Goal: Task Accomplishment & Management: Complete application form

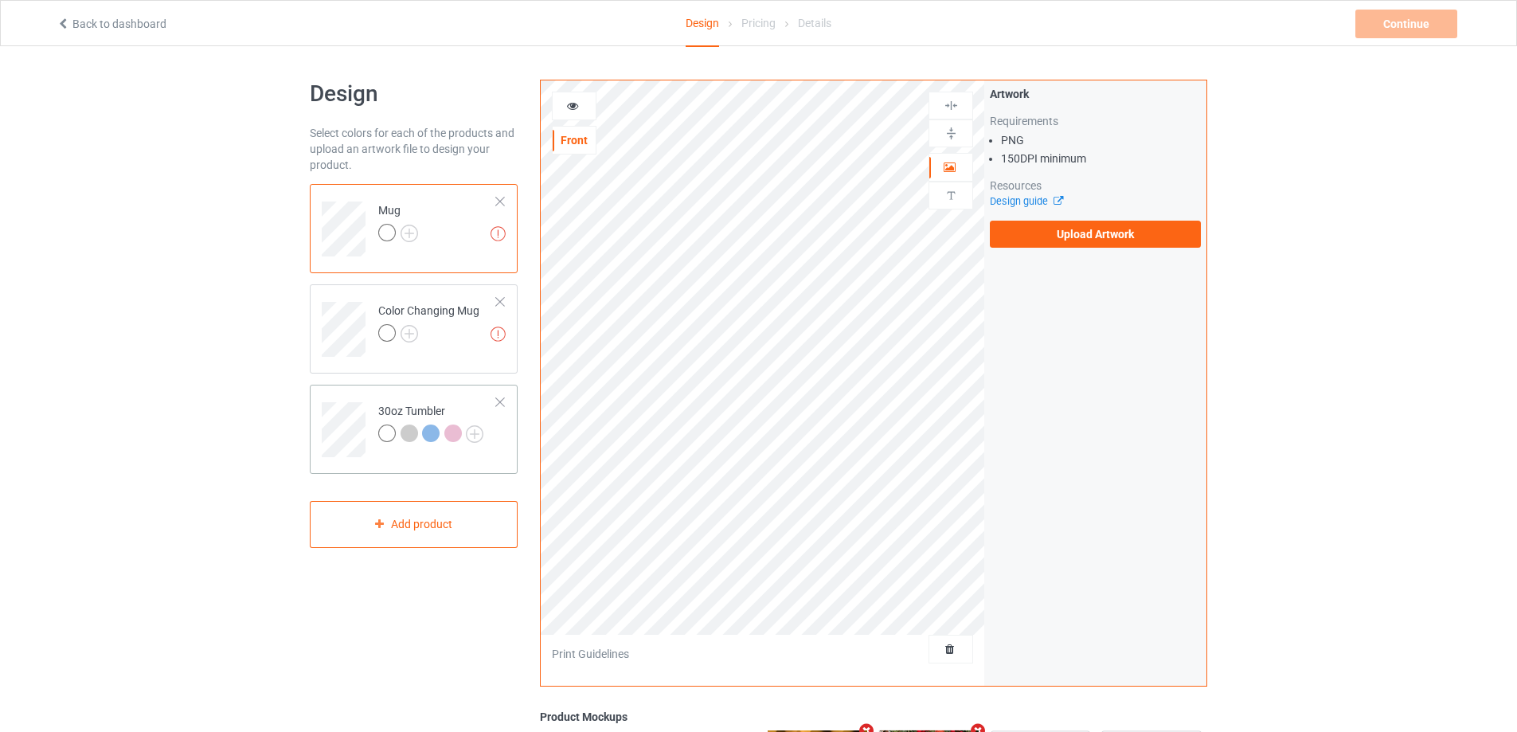
click at [353, 401] on td at bounding box center [346, 424] width 48 height 66
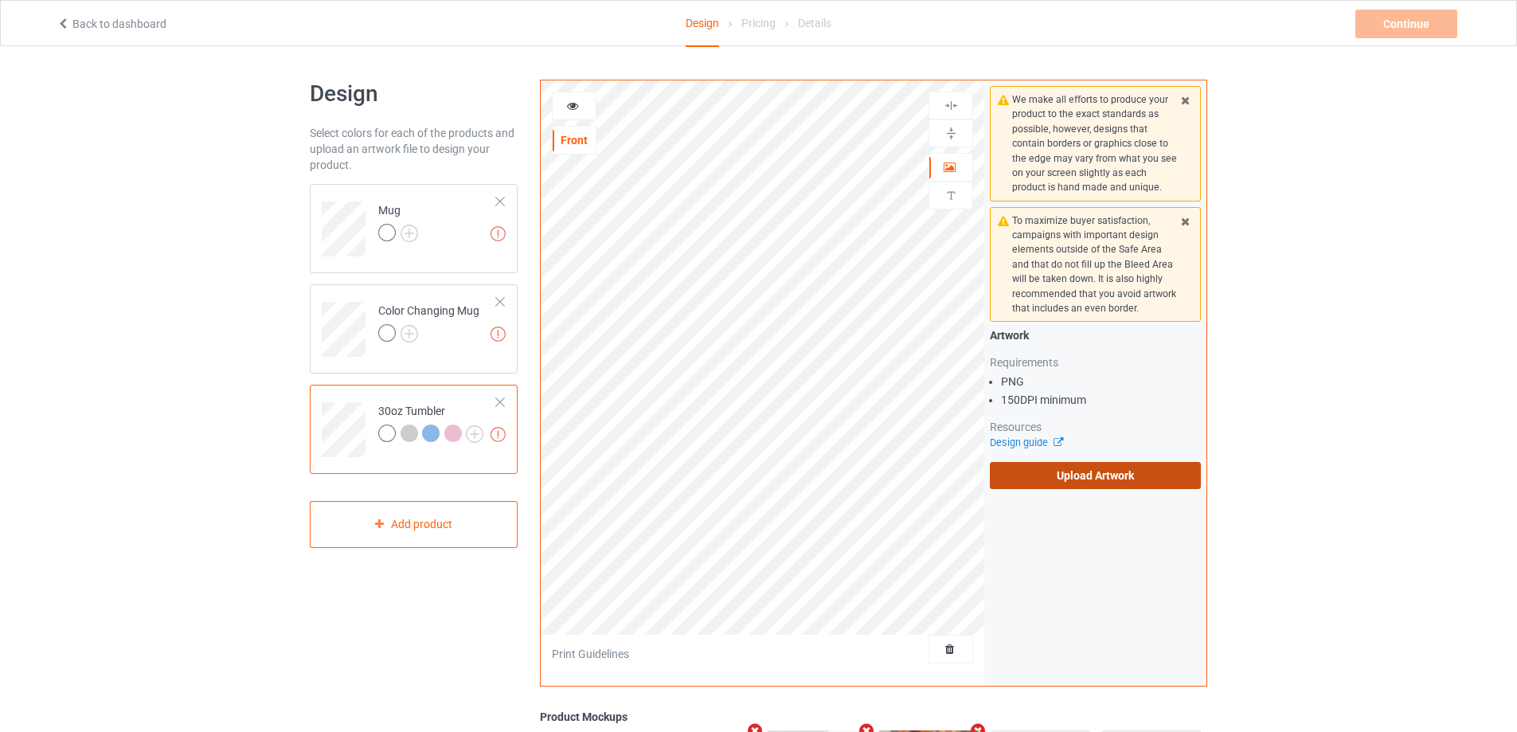
click at [1079, 481] on label "Upload Artwork" at bounding box center [1095, 475] width 211 height 27
click at [0, 0] on input "Upload Artwork" at bounding box center [0, 0] width 0 height 0
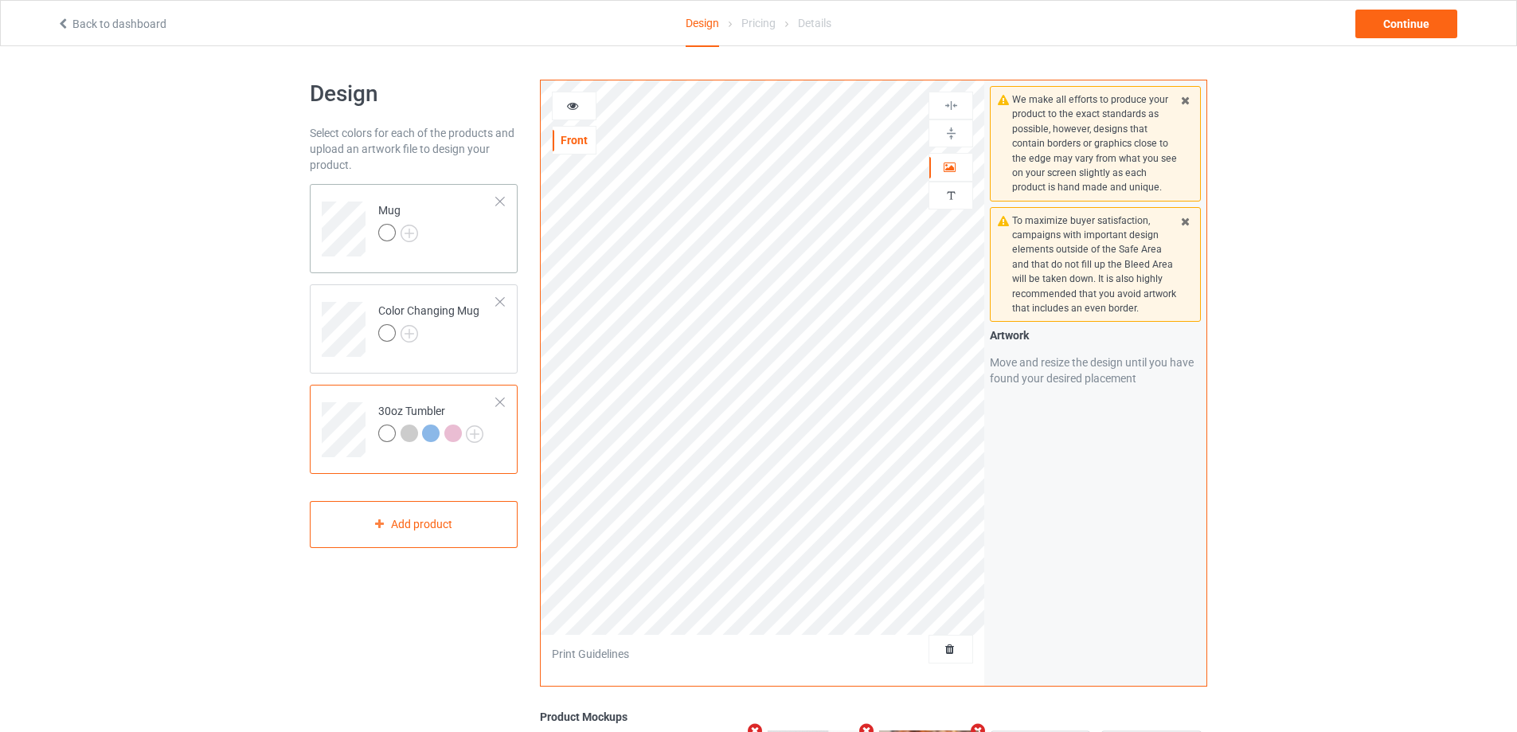
click at [499, 247] on td "Mug" at bounding box center [437, 223] width 136 height 66
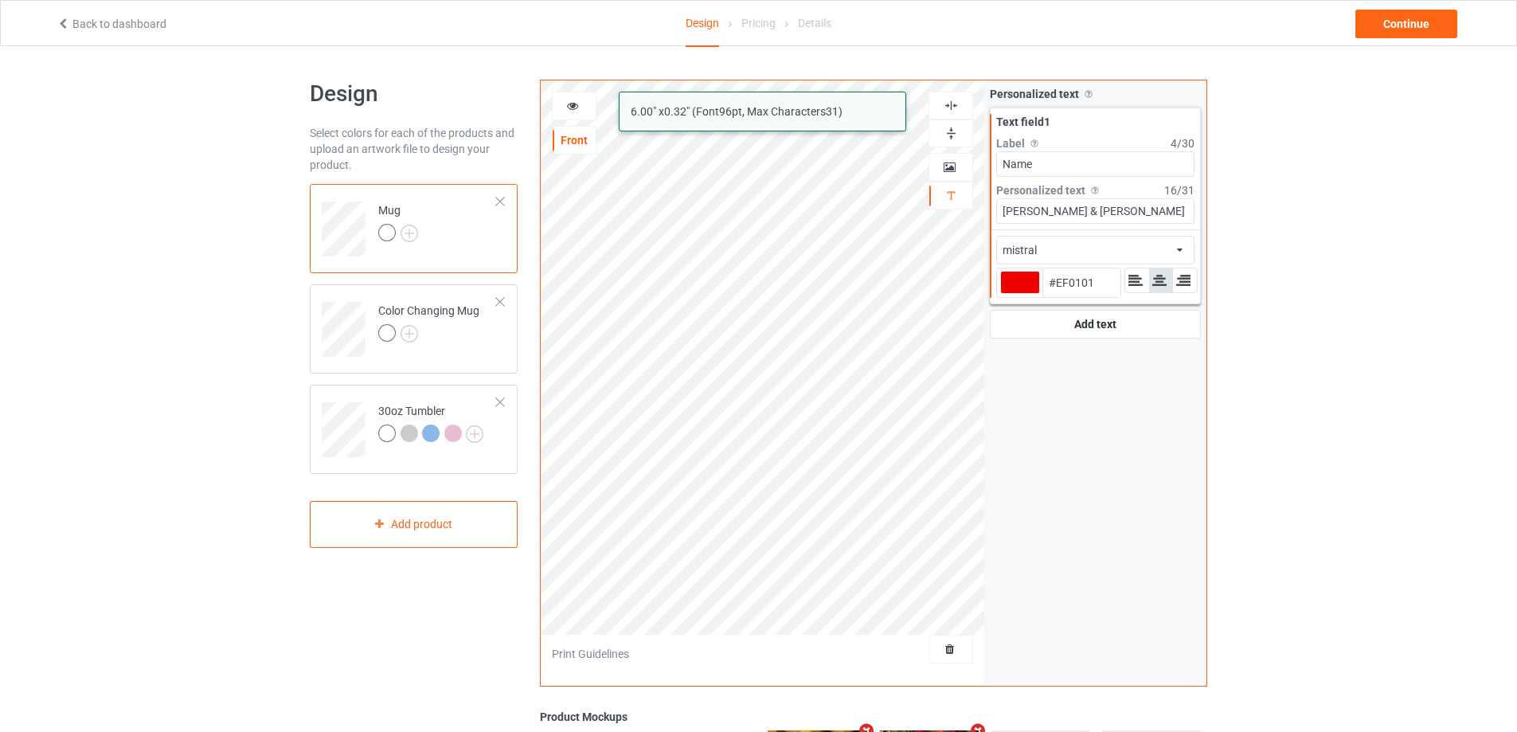
drag, startPoint x: 1112, startPoint y: 215, endPoint x: 989, endPoint y: 201, distance: 124.1
click at [989, 201] on div "Personalized text Allow customers to personalize text with your choice of fonts…" at bounding box center [1095, 212] width 222 height 264
click at [1025, 286] on div at bounding box center [1020, 282] width 40 height 23
click at [1025, 294] on input "#ef0101" at bounding box center [1020, 304] width 40 height 21
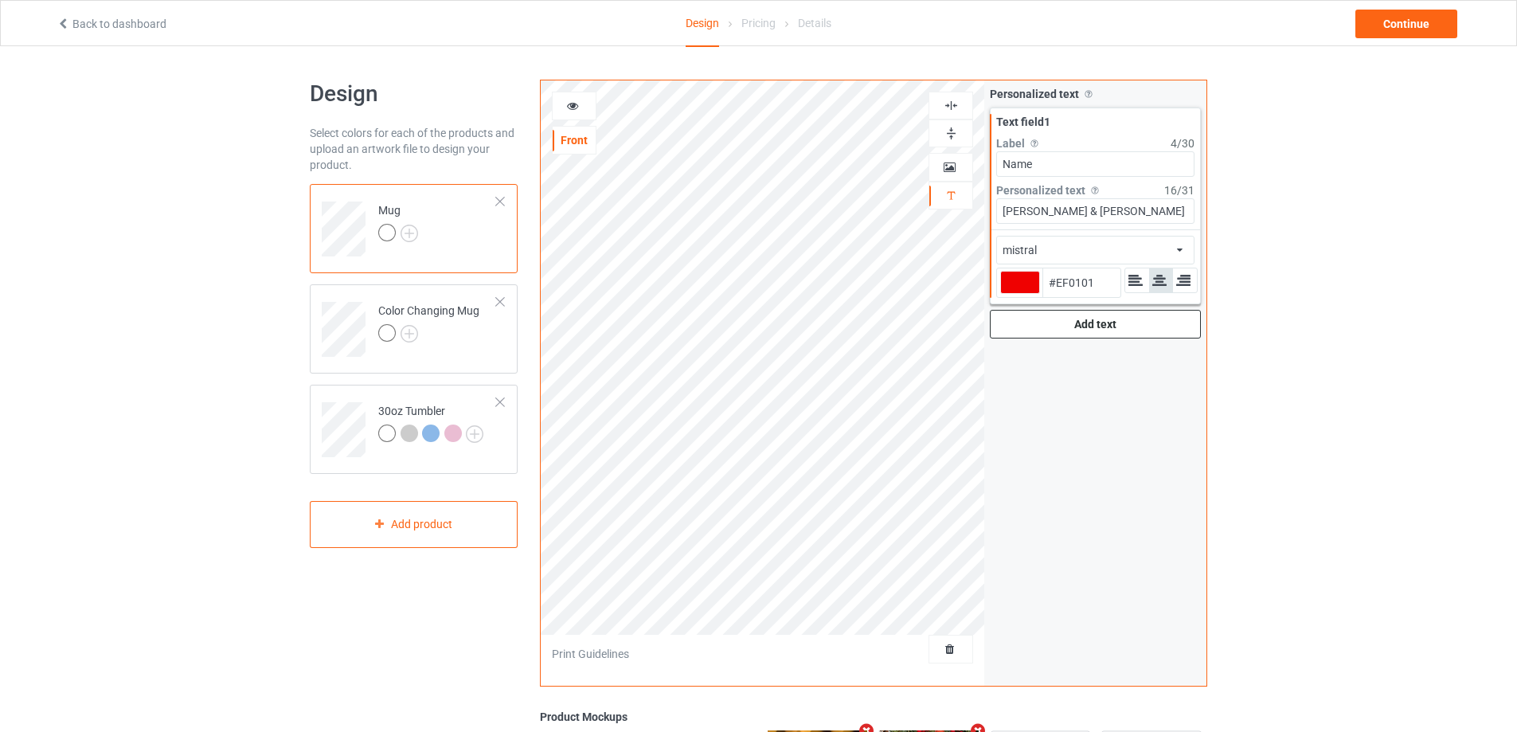
type input "#766f6f"
type input "#766F6F"
type input "#686464"
type input "#3e3c3c"
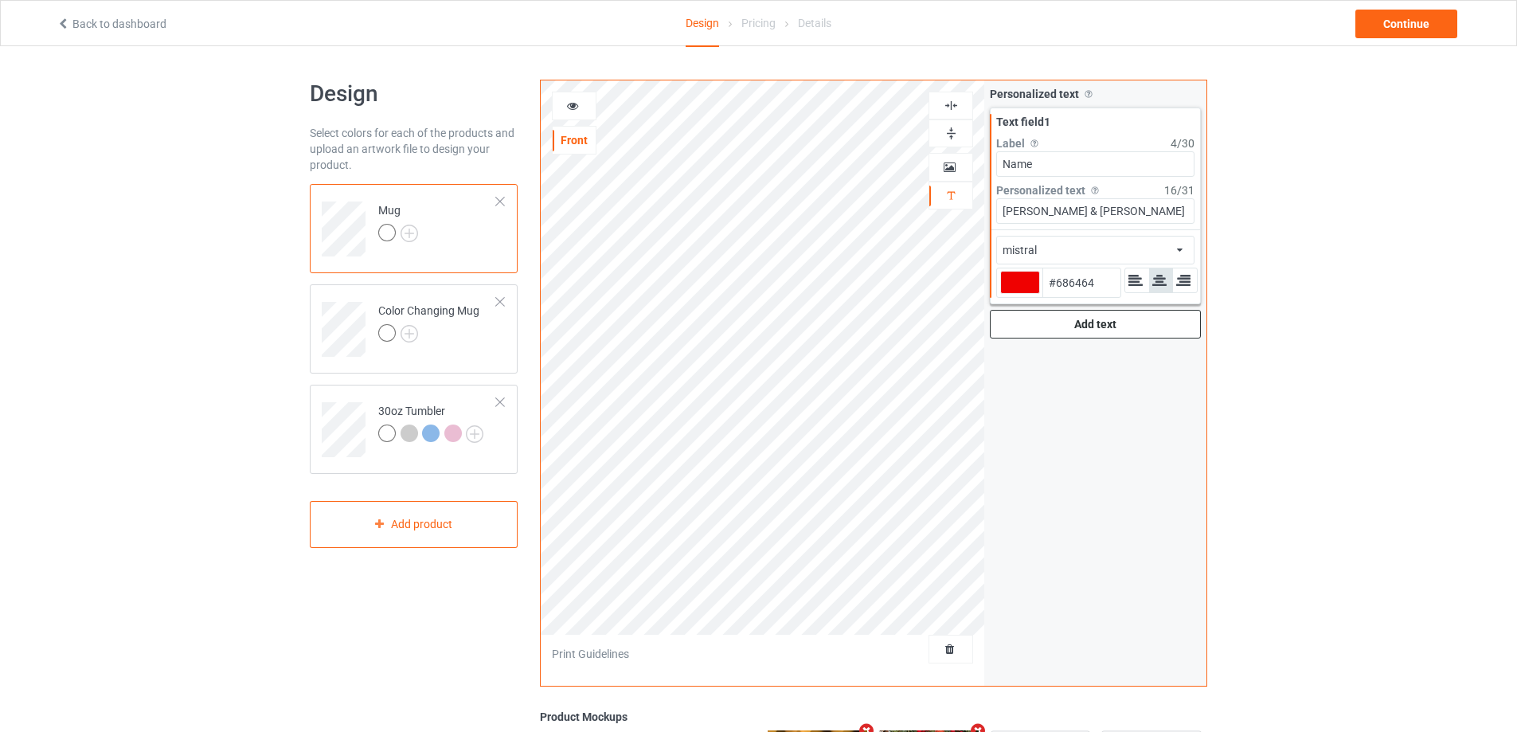
type input "#3E3C3C"
type input "#0d0d0d"
type input "#0D0D0D"
type input "#000000"
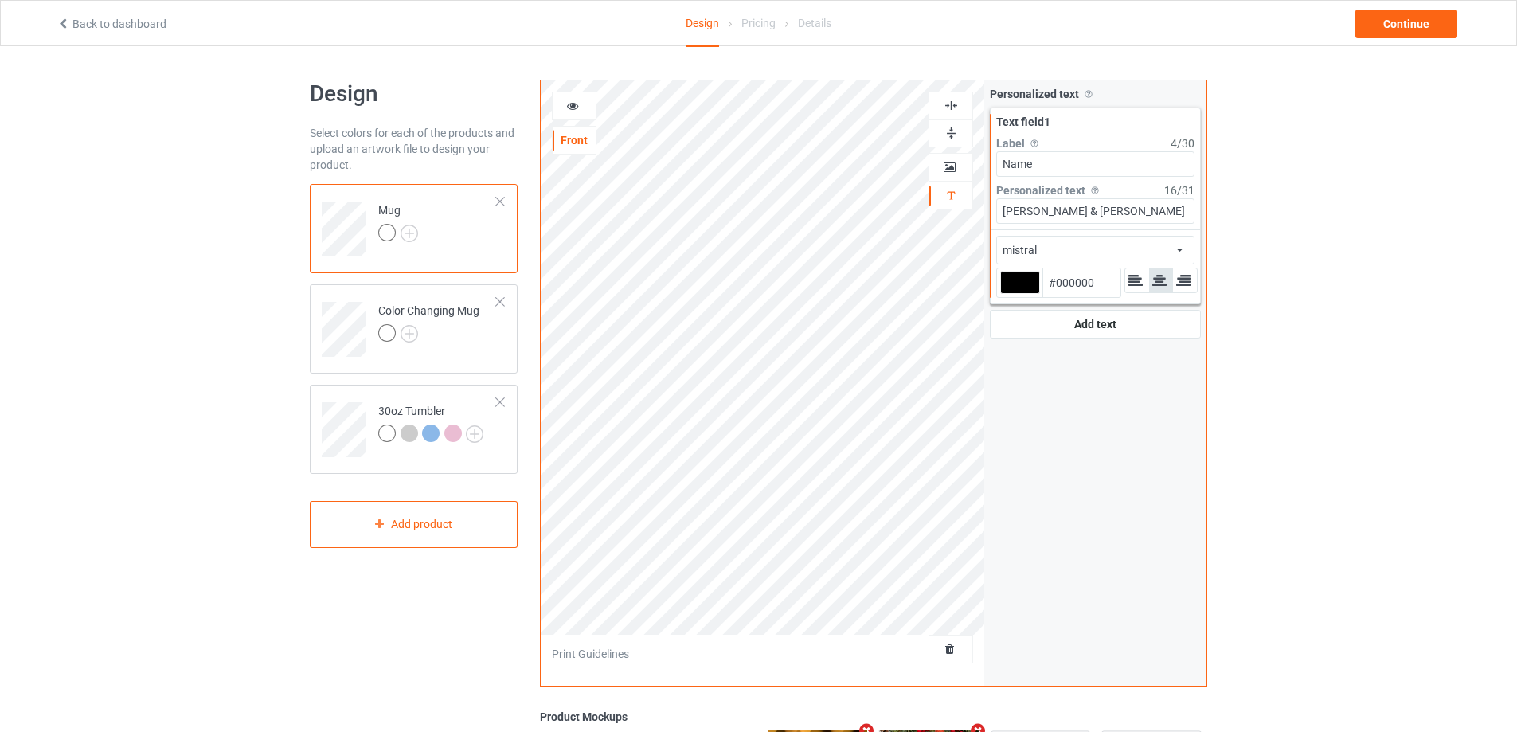
type input "#000000"
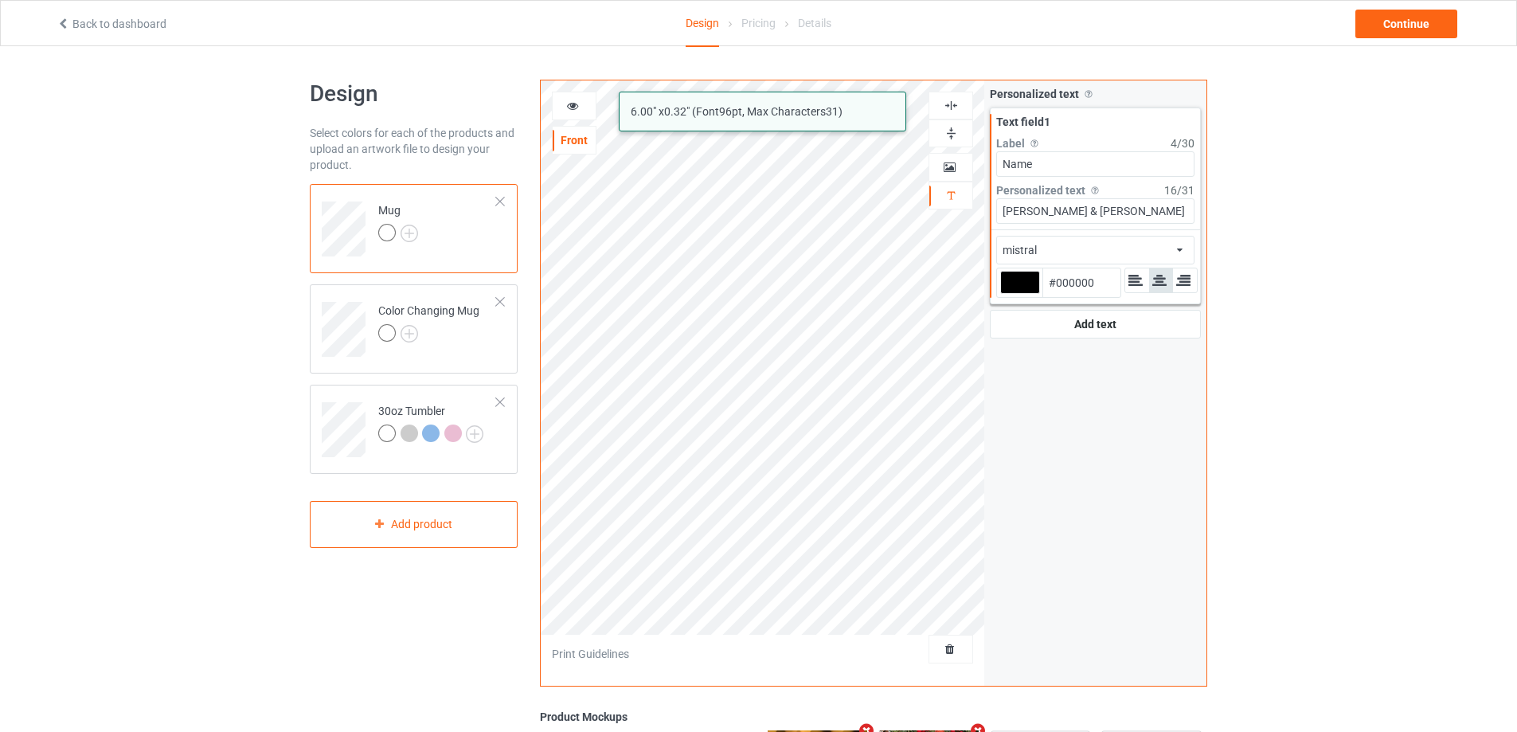
drag, startPoint x: 1109, startPoint y: 209, endPoint x: 999, endPoint y: 210, distance: 109.9
click at [999, 210] on input "[PERSON_NAME] & [PERSON_NAME]" at bounding box center [1095, 210] width 198 height 25
type input "Sophia & [PERSON_NAME]"
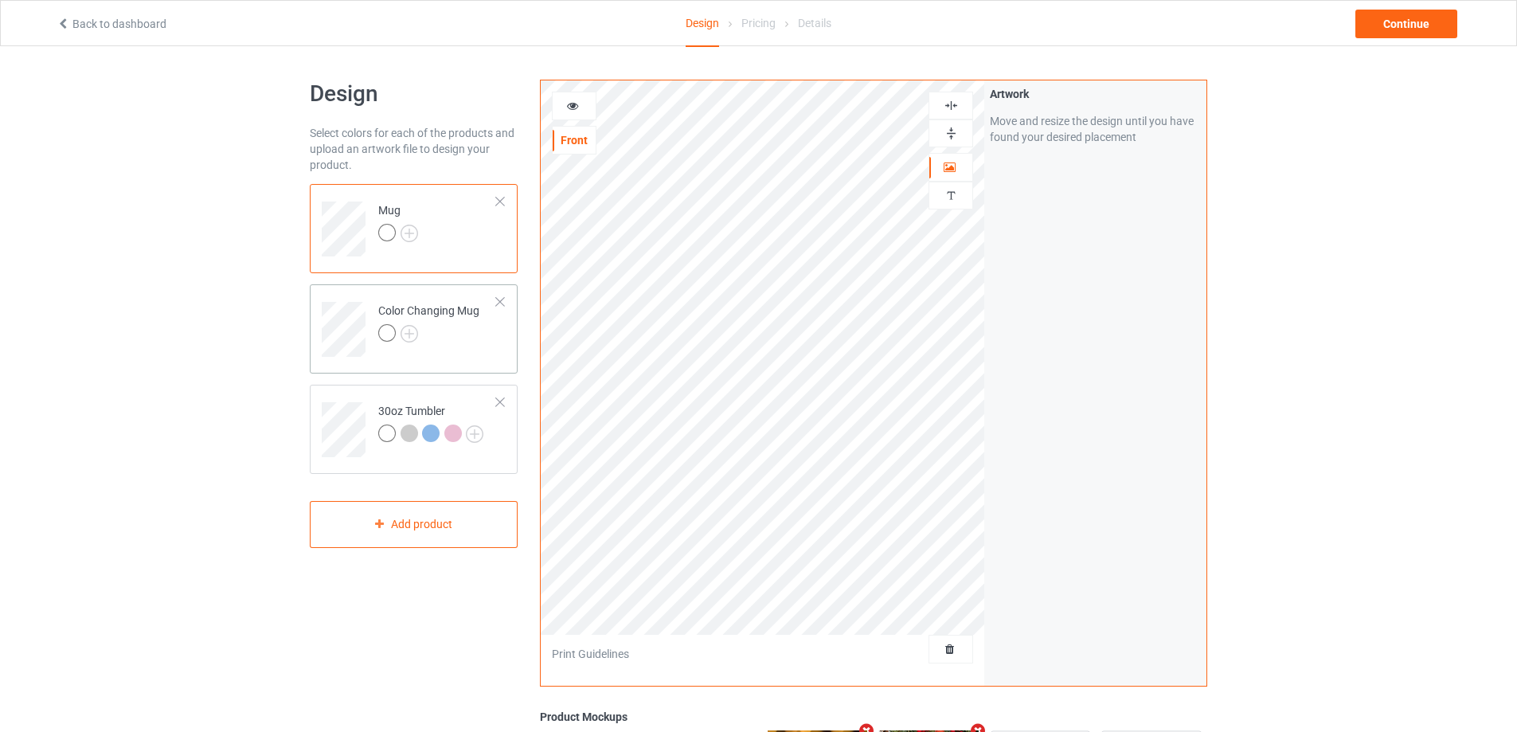
click at [458, 319] on div "Color Changing Mug" at bounding box center [428, 322] width 101 height 38
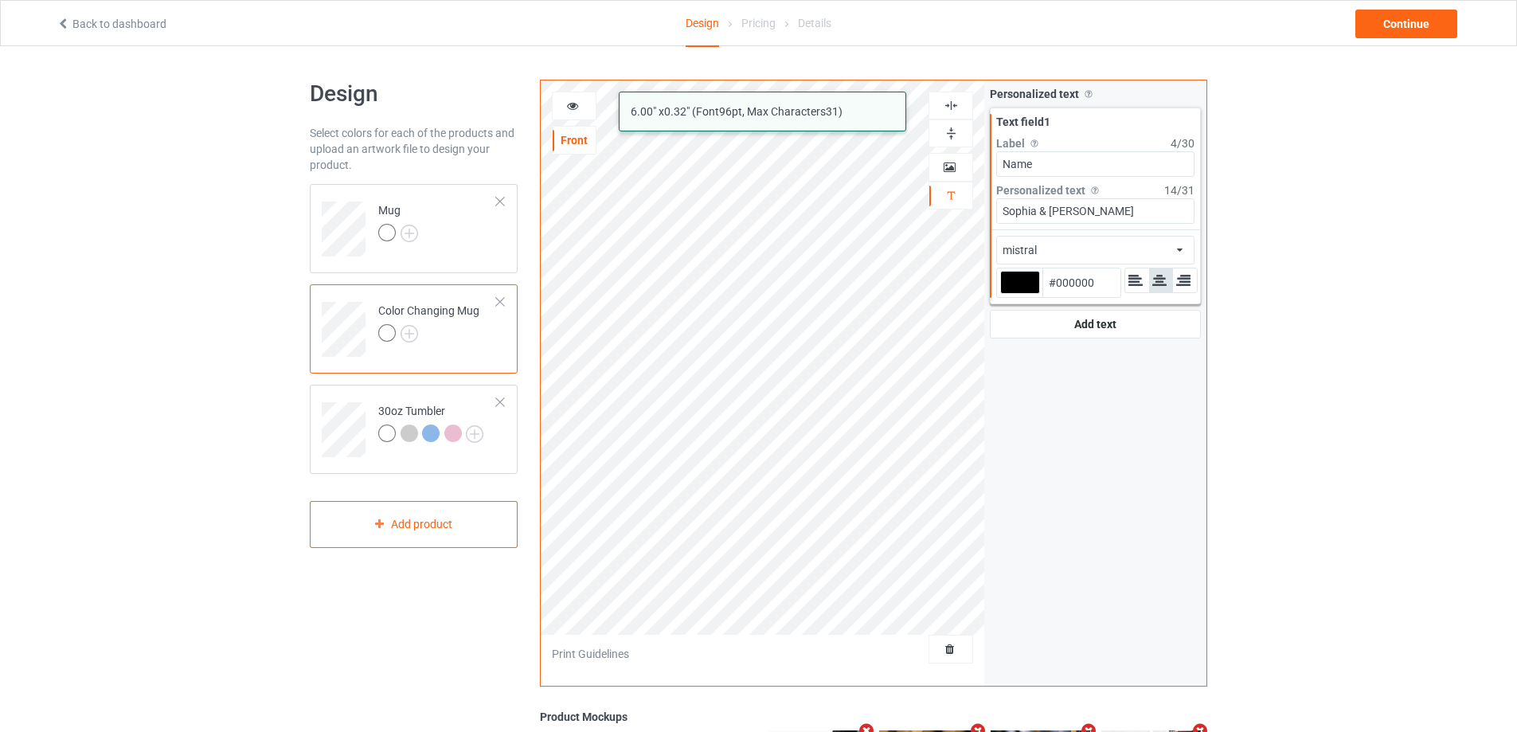
click at [571, 103] on icon at bounding box center [573, 103] width 14 height 11
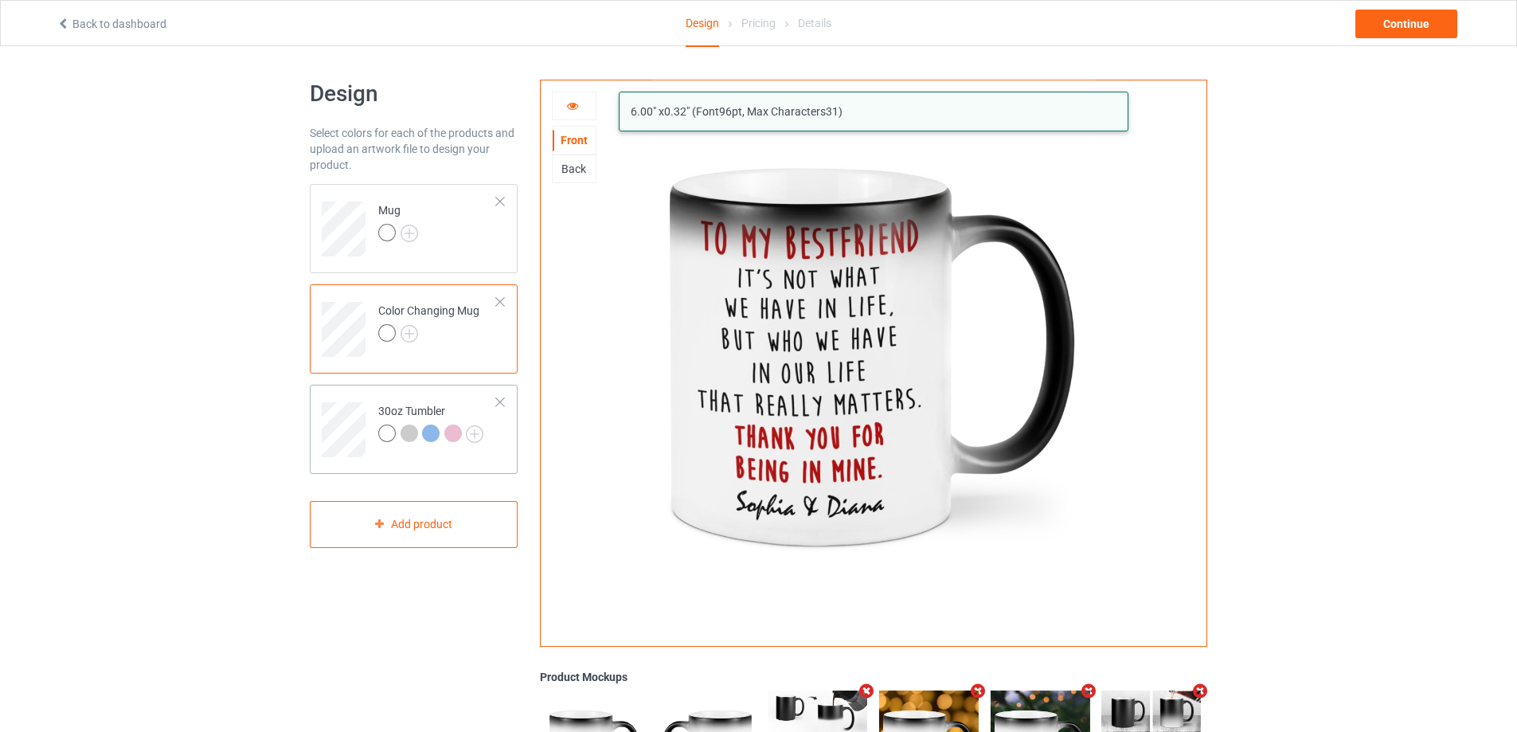
click at [334, 400] on td at bounding box center [346, 424] width 48 height 66
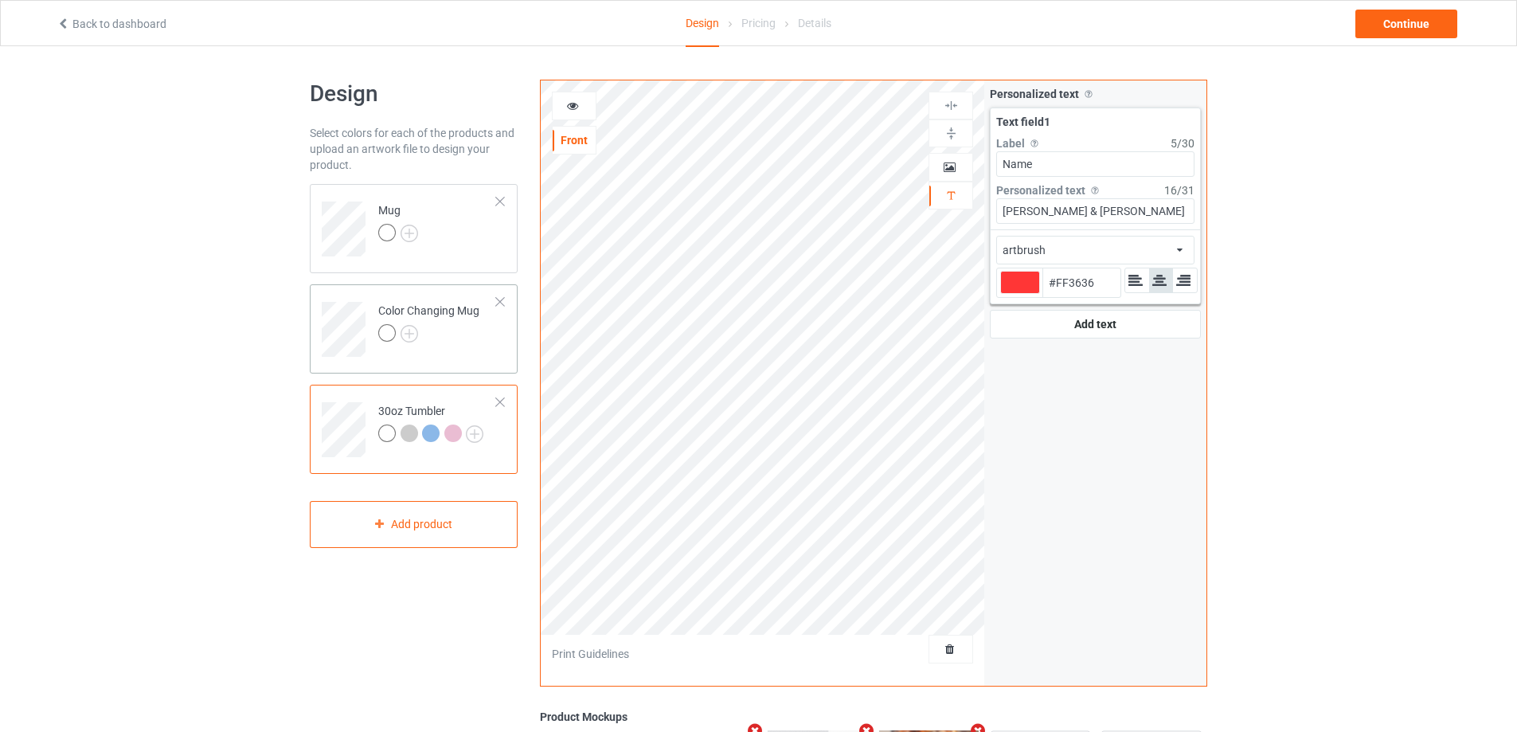
type input "#ff3636"
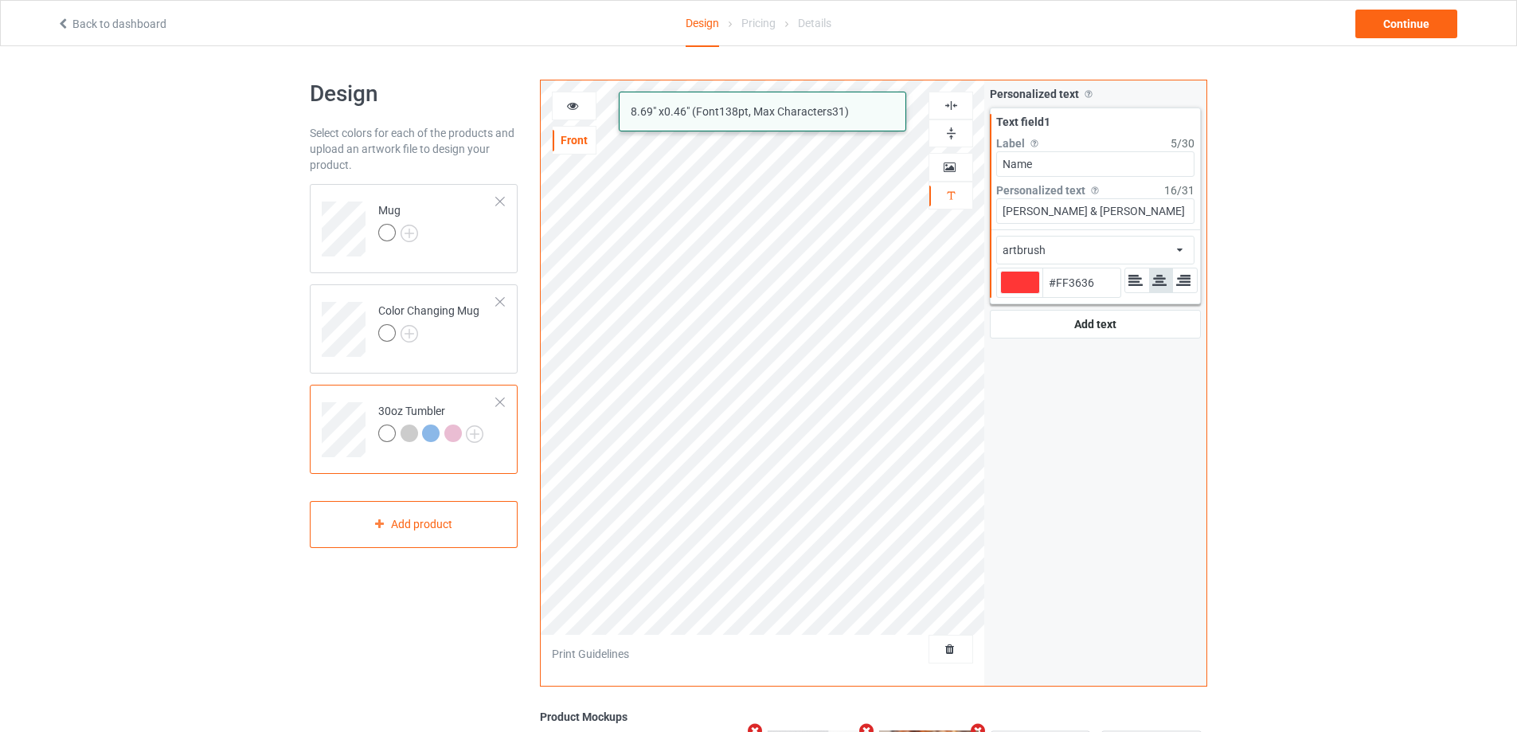
type input "#ff3636"
drag, startPoint x: 1110, startPoint y: 214, endPoint x: 956, endPoint y: 200, distance: 154.3
click at [956, 200] on div "mistral artbrush 8.69 " x 0.46 " (Font 138 pt, Max Characters 31 ) Front Artwor…" at bounding box center [873, 383] width 667 height 607
type input "S"
type input "#ff3636"
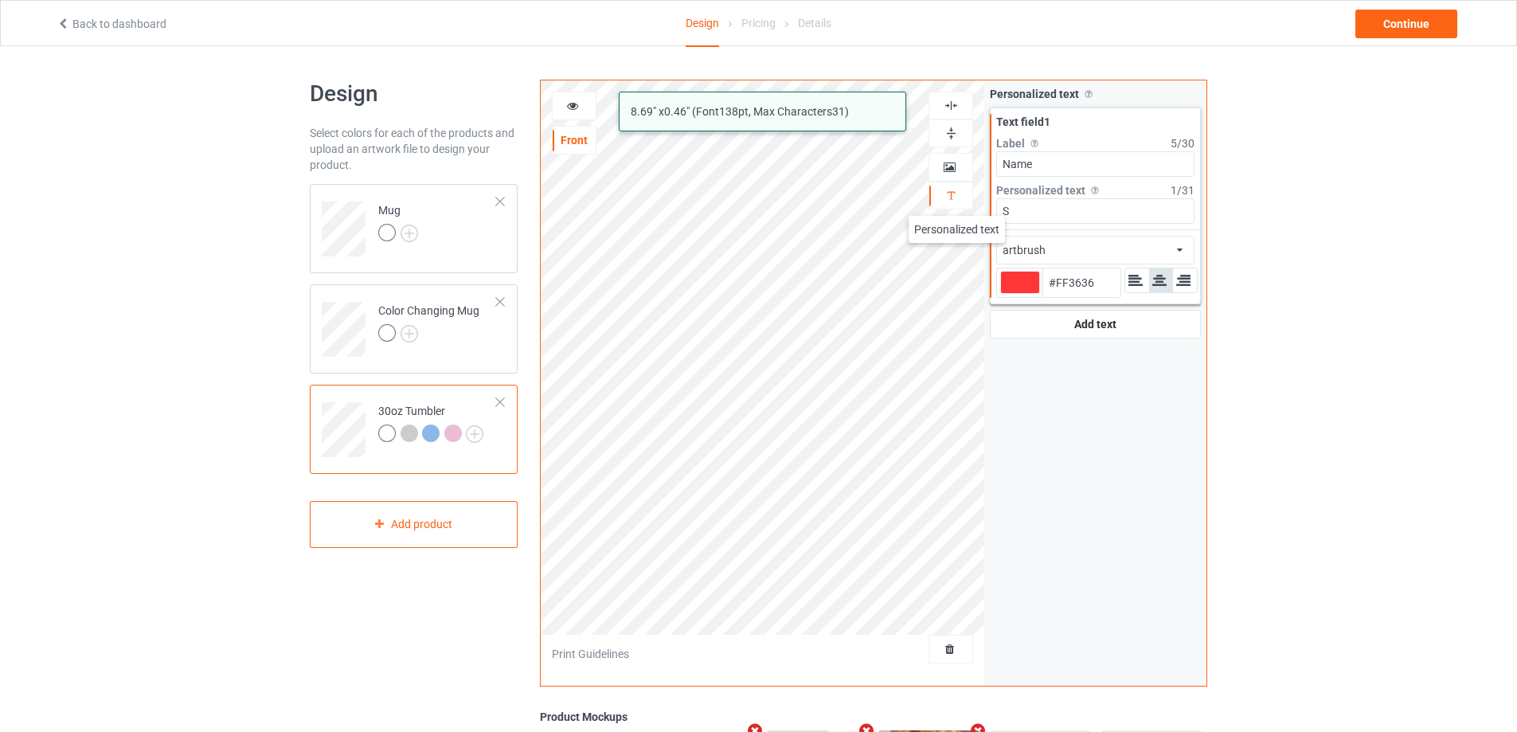
type input "So"
type input "#ff3636"
type input "Sop"
type input "#ff3636"
type input "Soph"
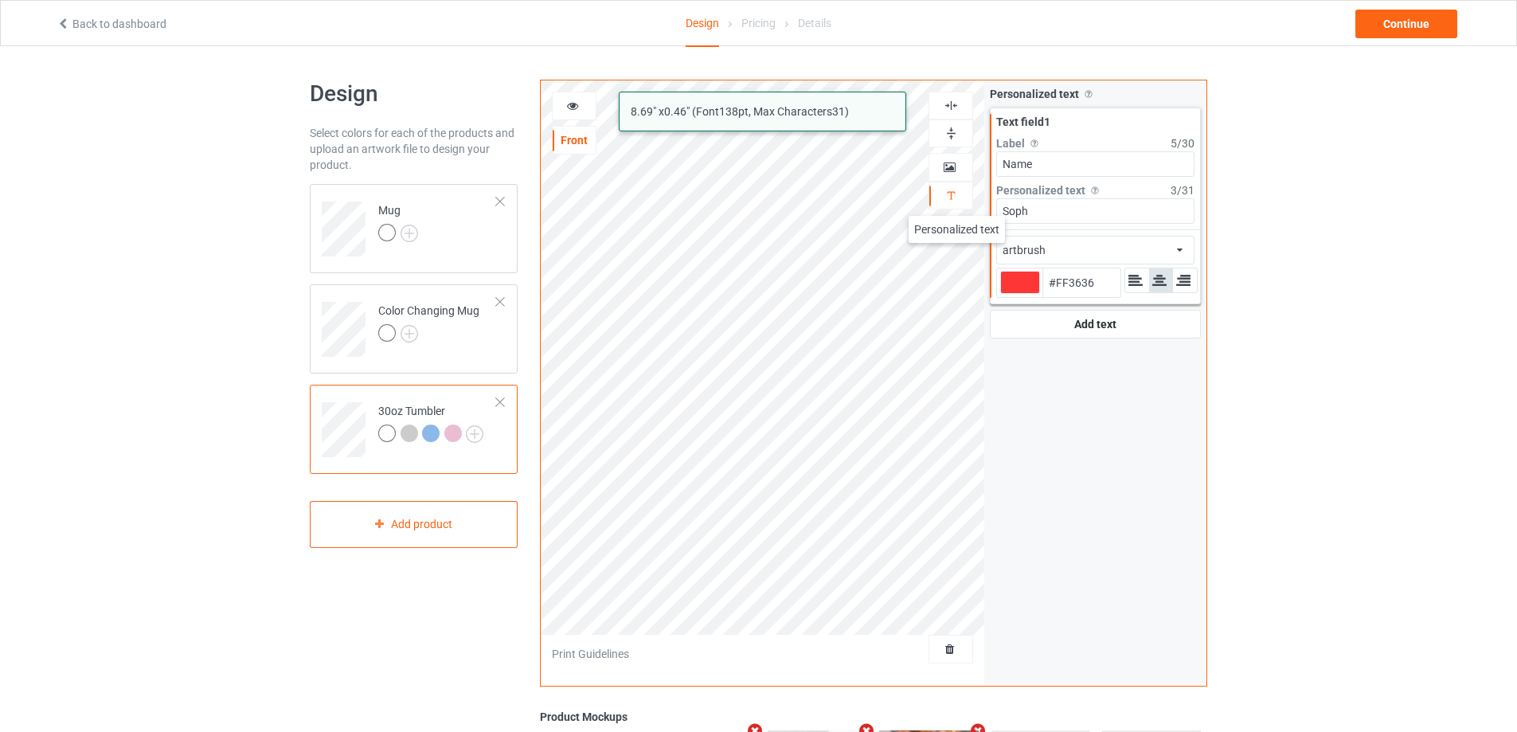
type input "#ff3636"
type input "Sophi"
type input "#ff3636"
type input "[PERSON_NAME]"
type input "#ff3636"
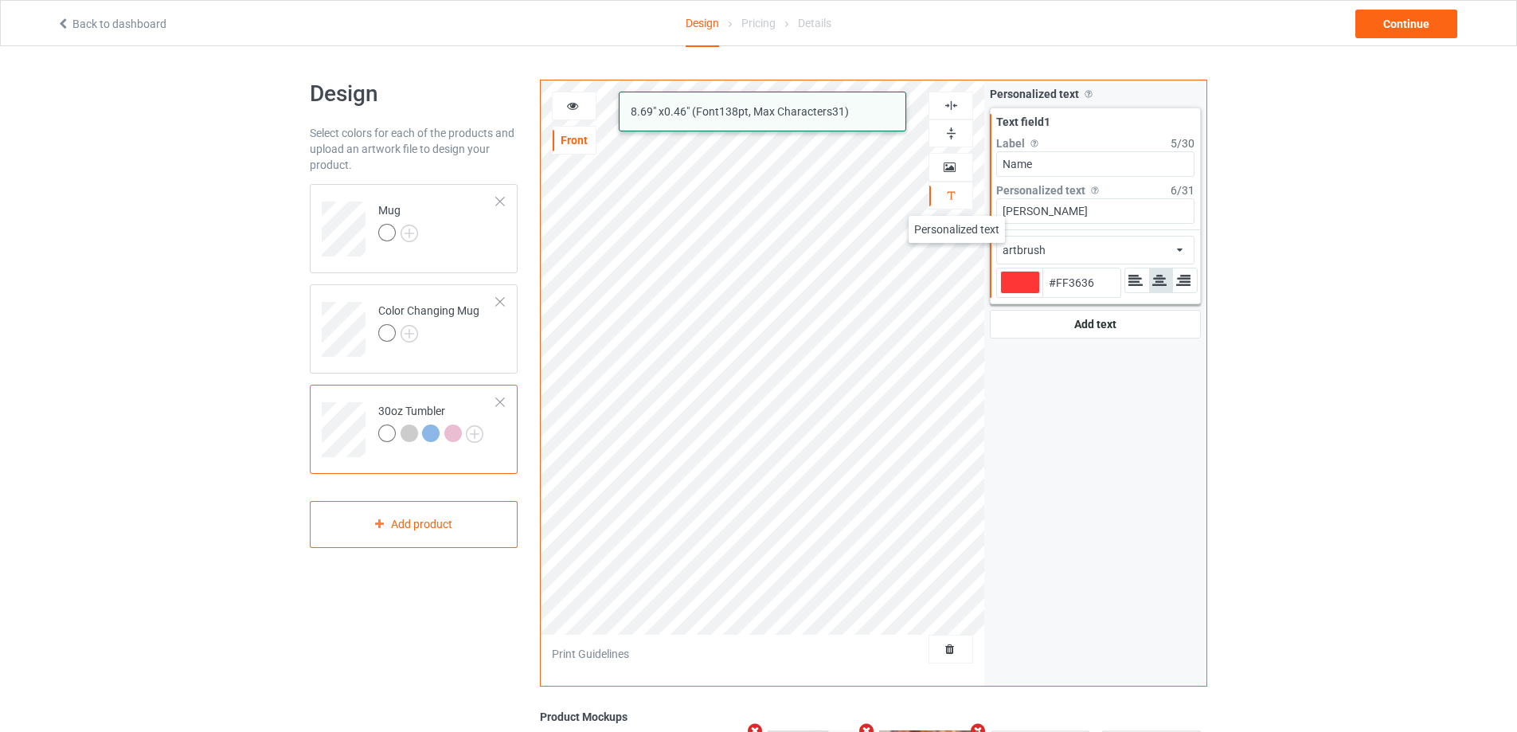
type input "[PERSON_NAME]"
type input "#ff3636"
type input "Sophia &"
type input "#ff3636"
type input "Sophia &"
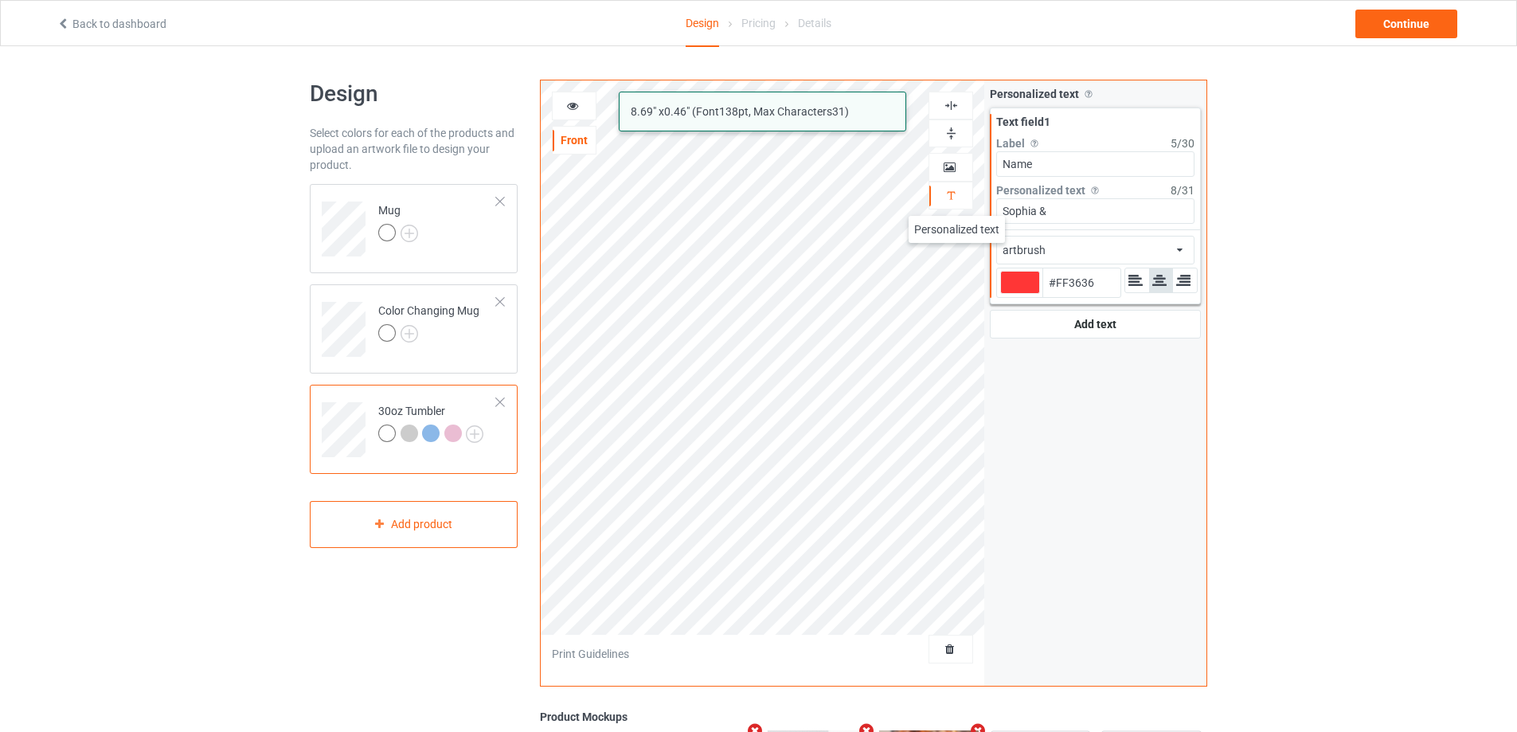
type input "#ff3636"
type input "Sophia & D"
type input "#ff3636"
type input "Sophia & Di"
type input "#ff3636"
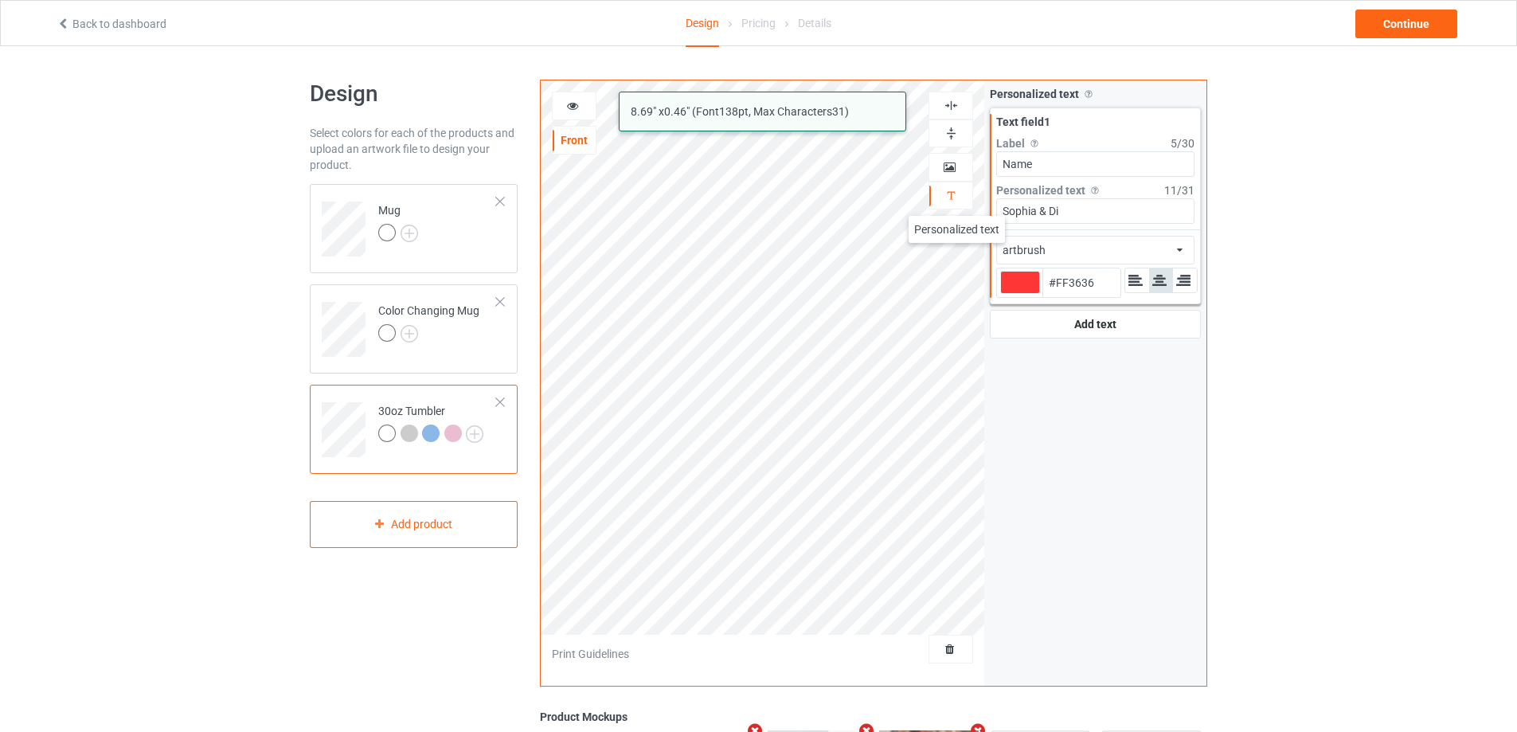
type input "Sophia & Dia"
type input "#ff3636"
type input "Sophia & [PERSON_NAME]"
type input "#ff3636"
type input "Sophia & [PERSON_NAME]"
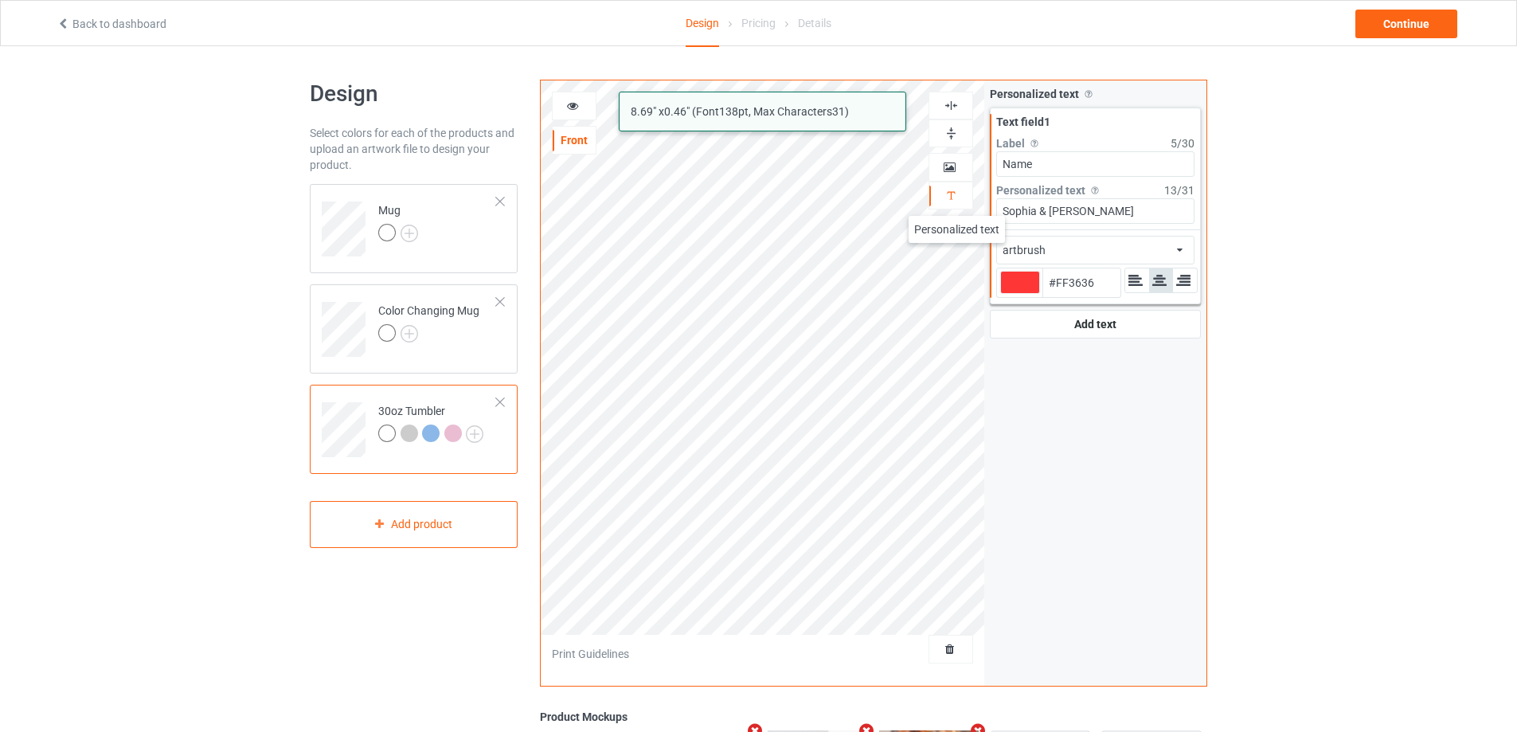
type input "#ff3636"
type input "Sophia & [PERSON_NAME]"
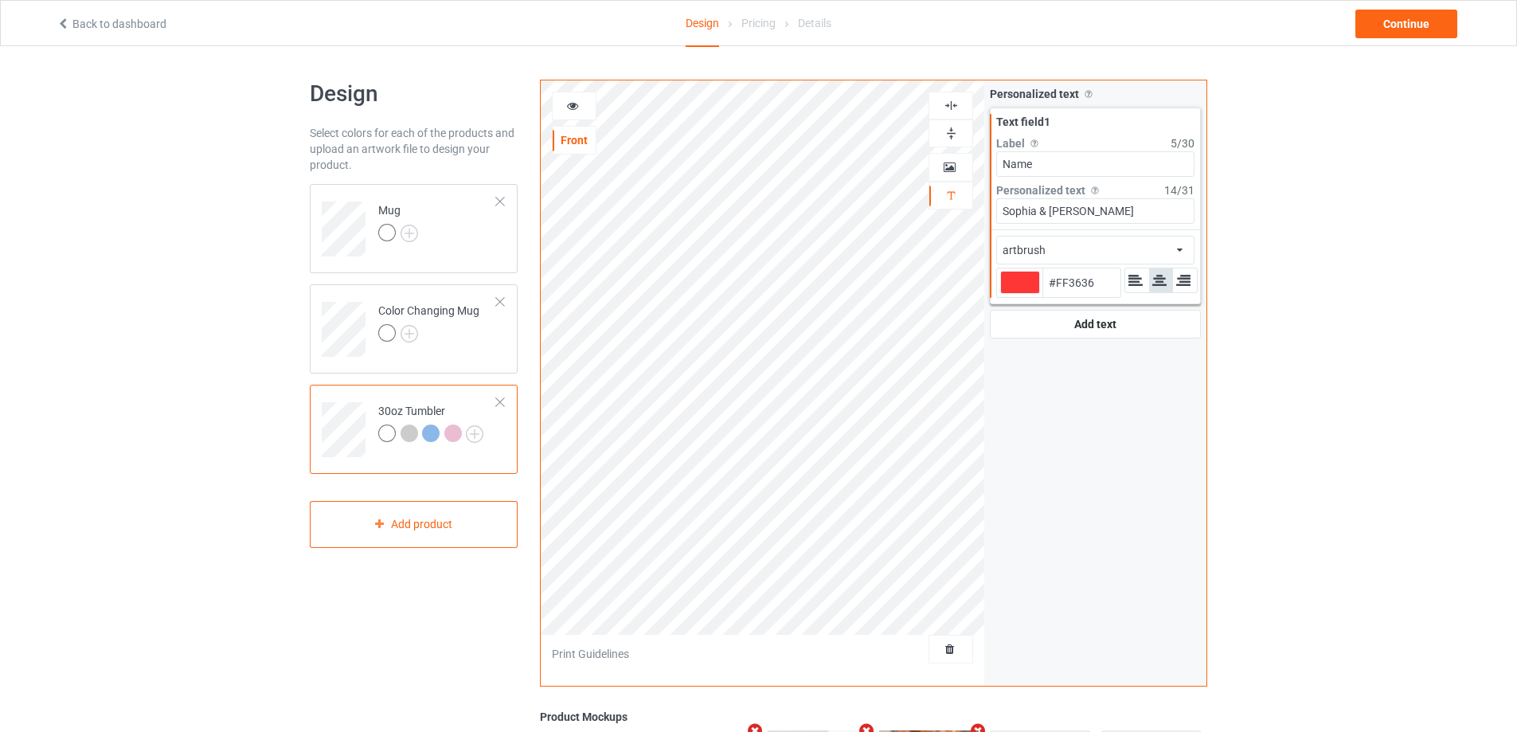
click at [1029, 283] on div at bounding box center [1020, 282] width 40 height 23
click at [1029, 294] on input "#ff3636" at bounding box center [1020, 304] width 40 height 21
type input "#463939"
type input "#302c2c"
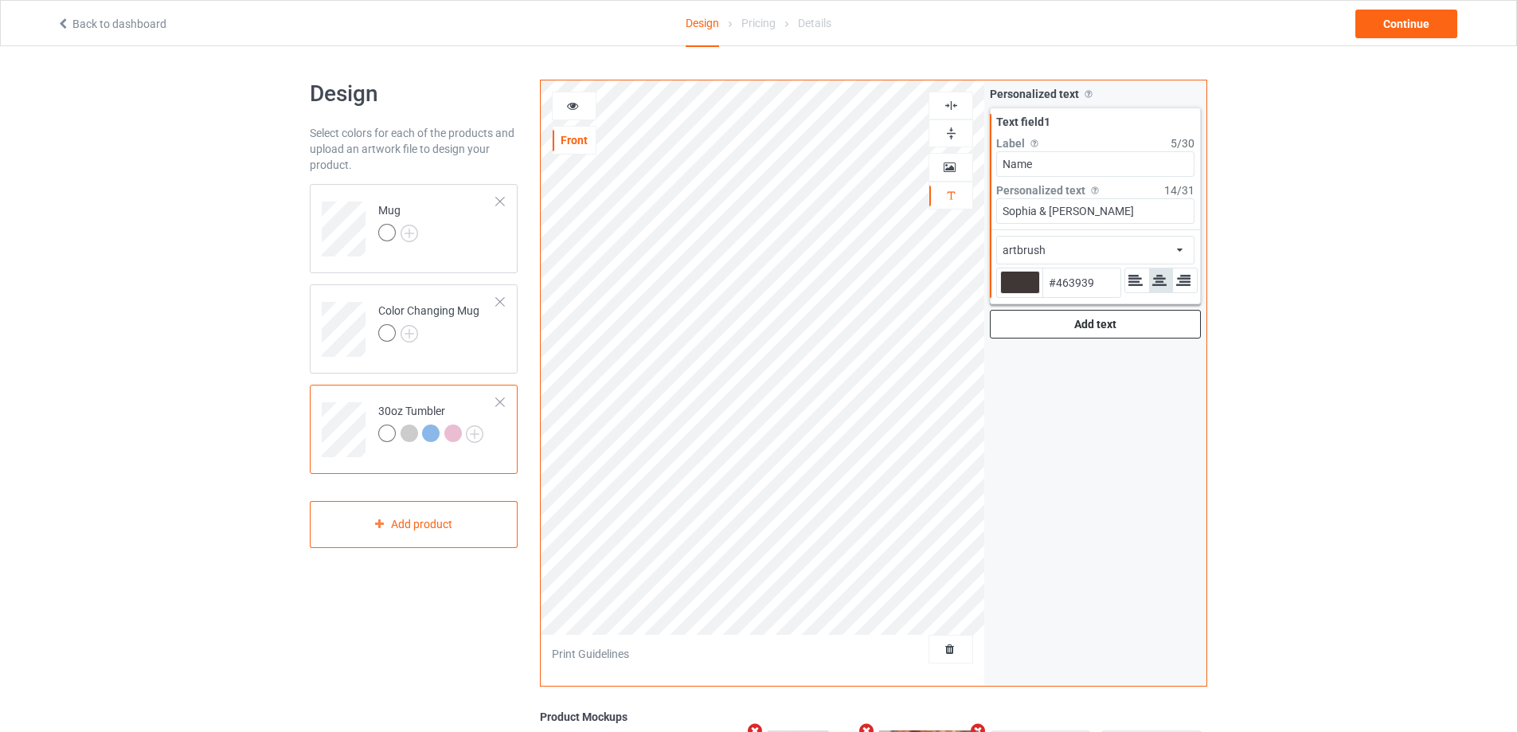
type input "#302C2C"
type input "#000000"
click at [564, 102] on div at bounding box center [573, 106] width 43 height 16
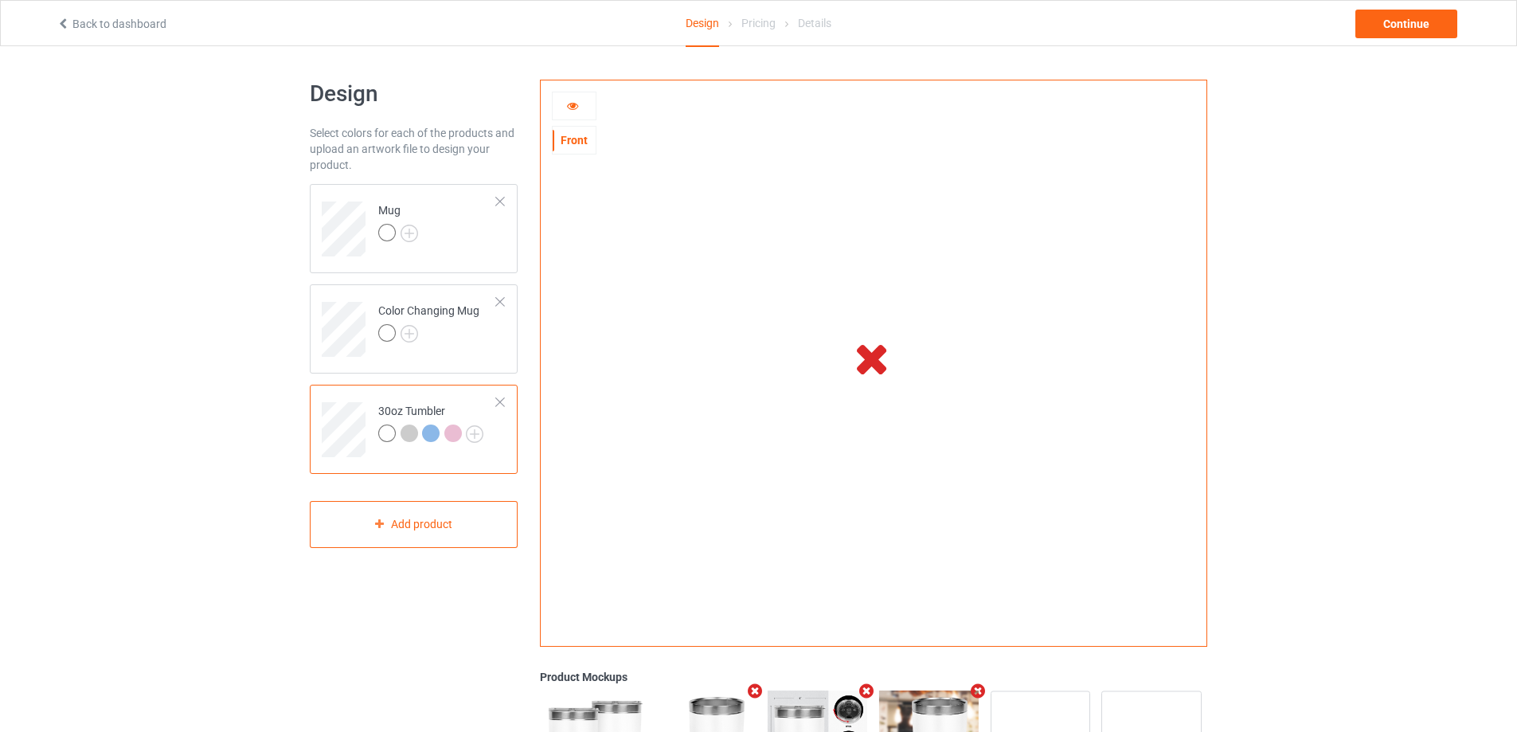
click at [574, 103] on icon at bounding box center [573, 103] width 14 height 11
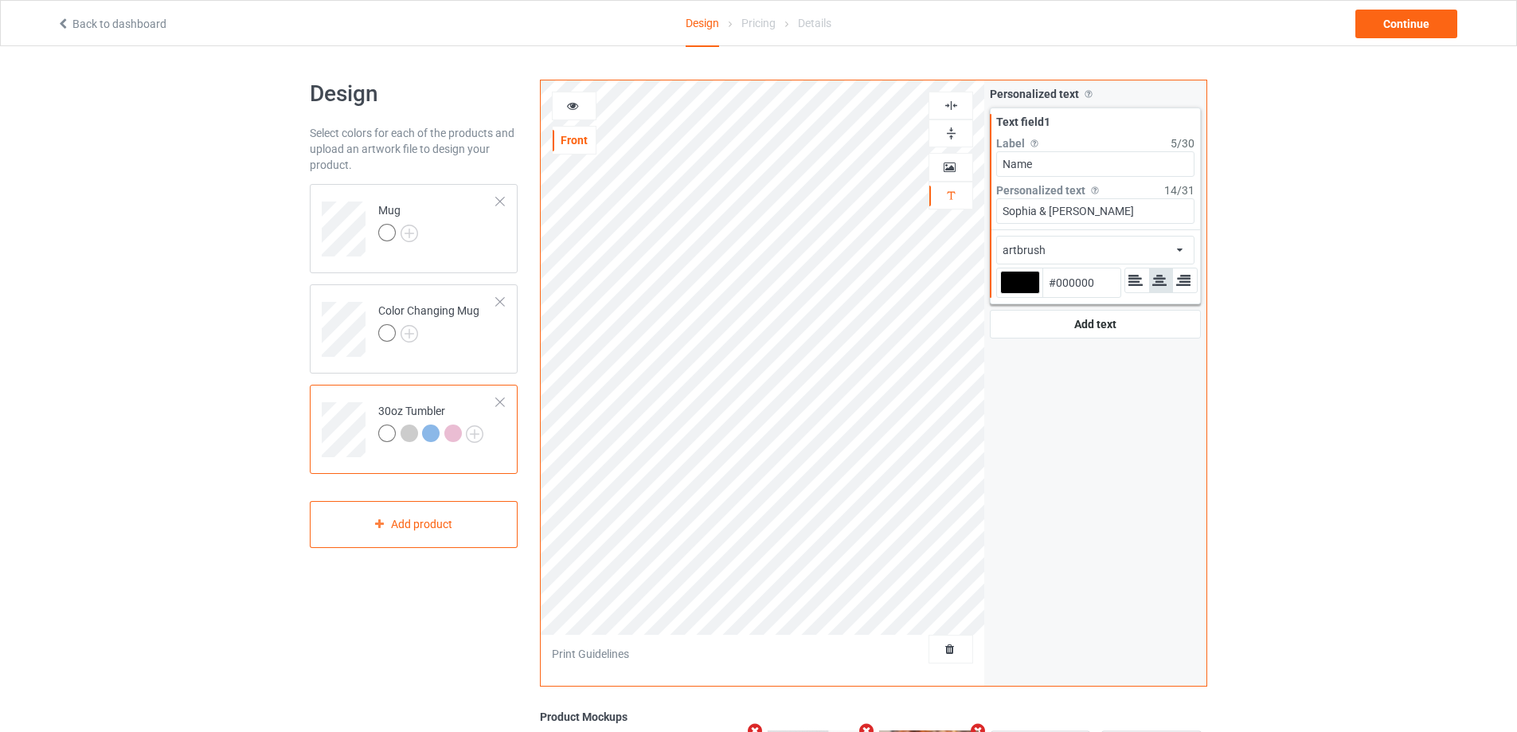
click at [574, 103] on icon at bounding box center [573, 103] width 14 height 11
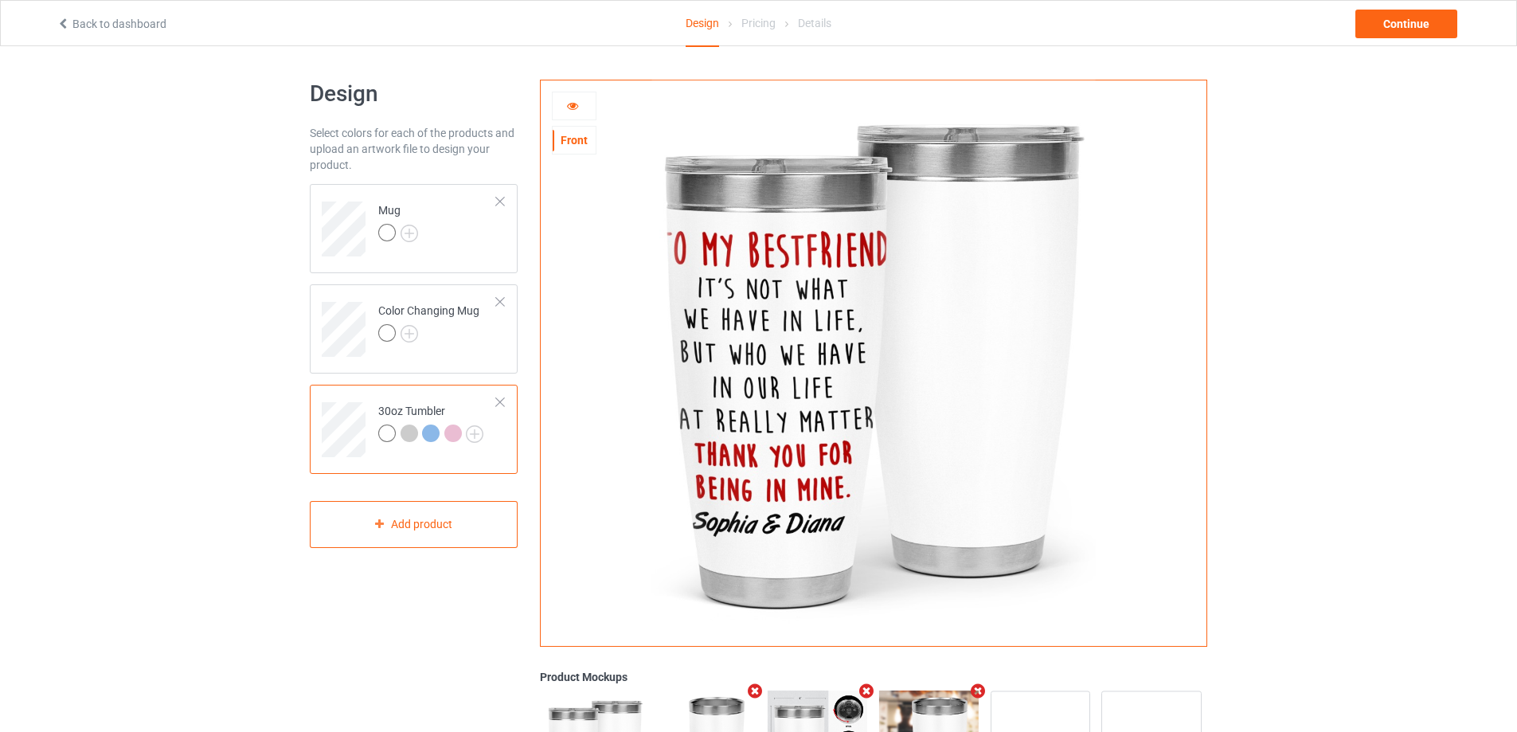
click at [575, 106] on icon at bounding box center [573, 103] width 14 height 11
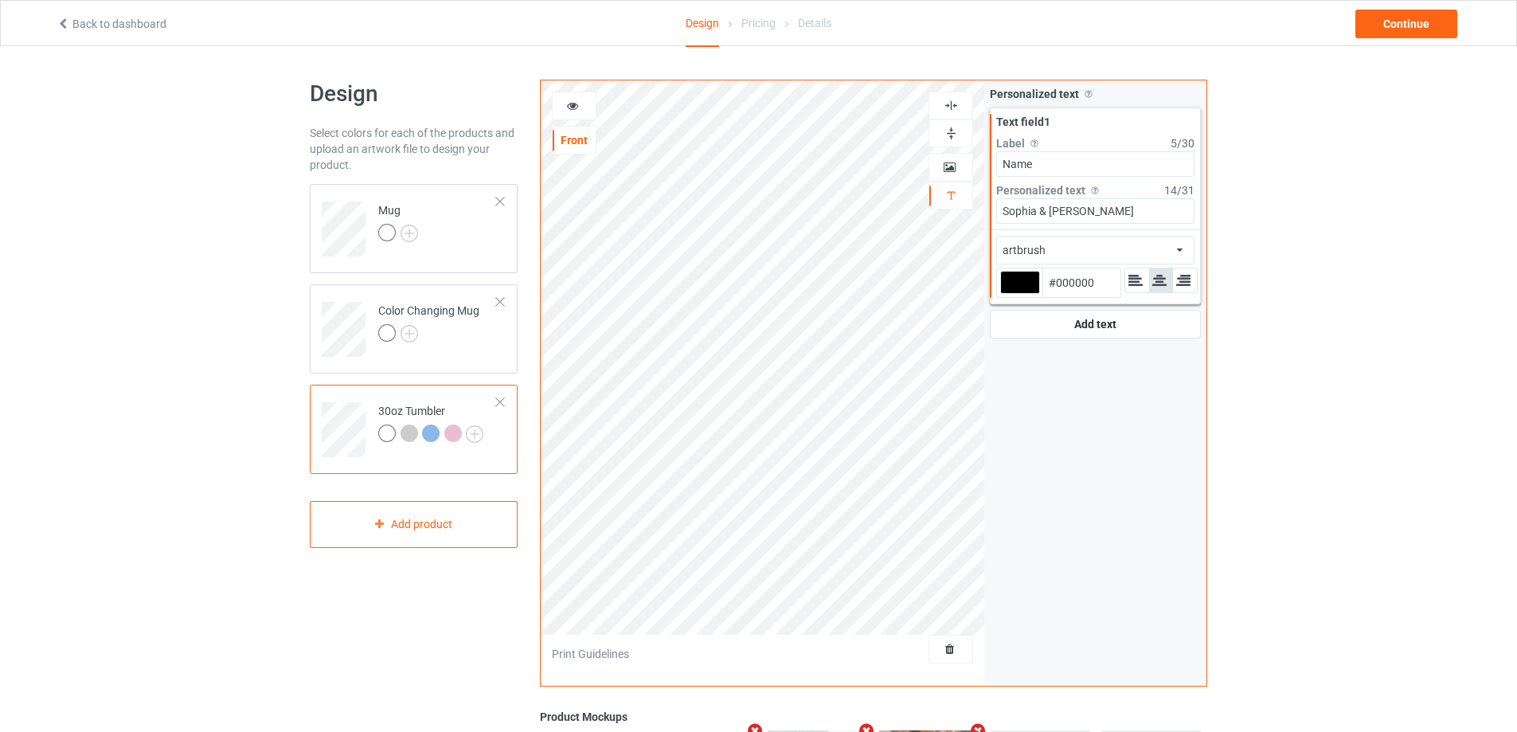
click at [573, 105] on icon at bounding box center [573, 103] width 14 height 11
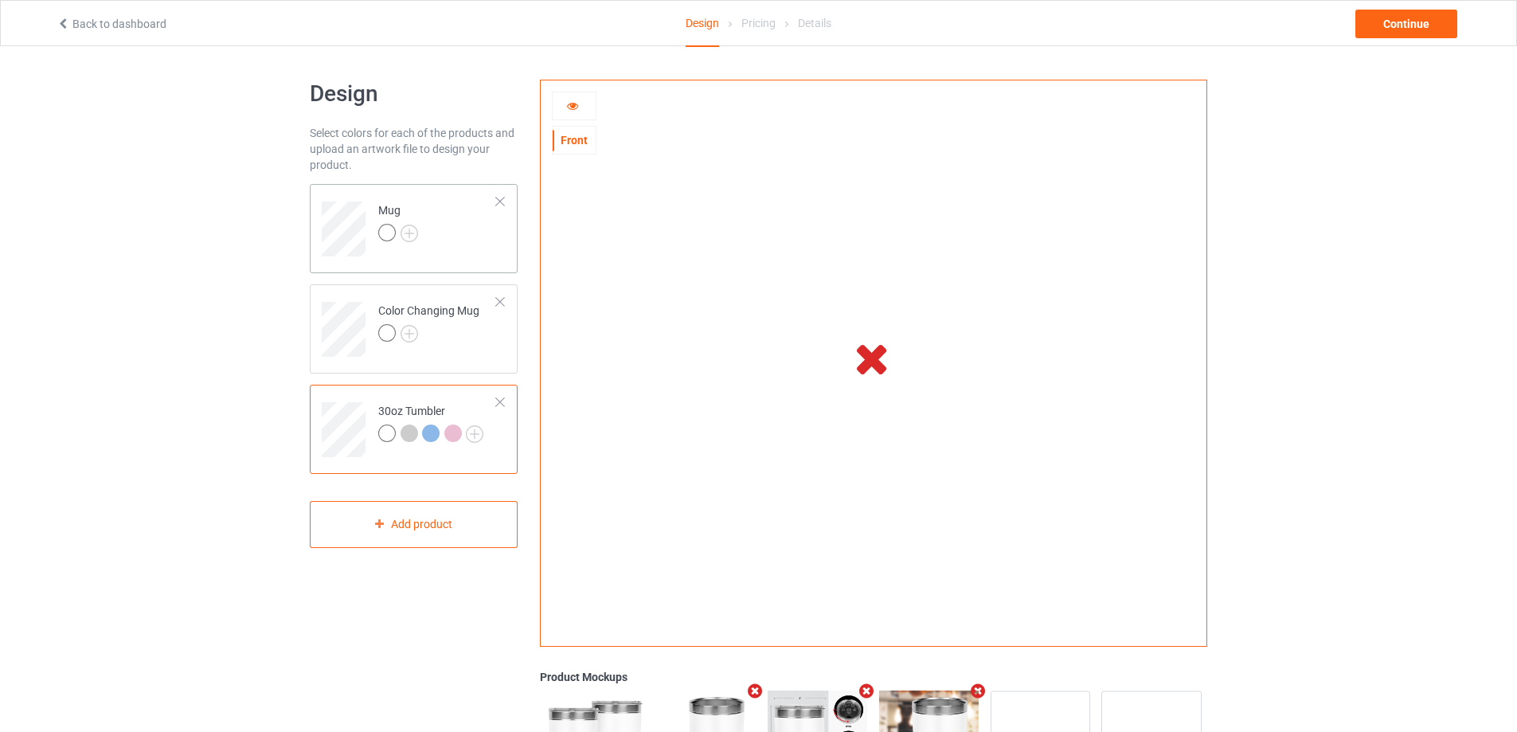
click at [460, 248] on td "Mug" at bounding box center [437, 223] width 136 height 66
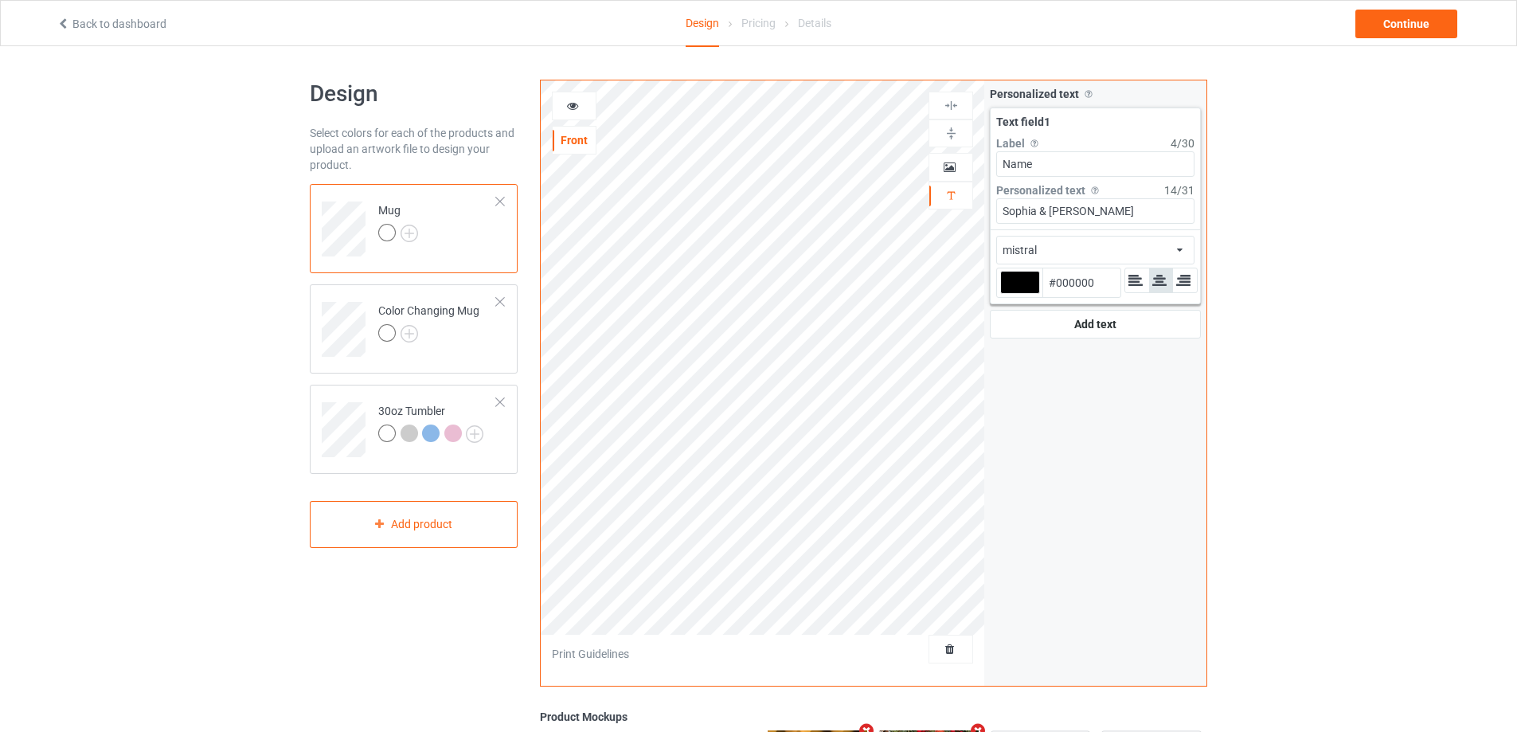
click at [571, 106] on icon at bounding box center [573, 103] width 14 height 11
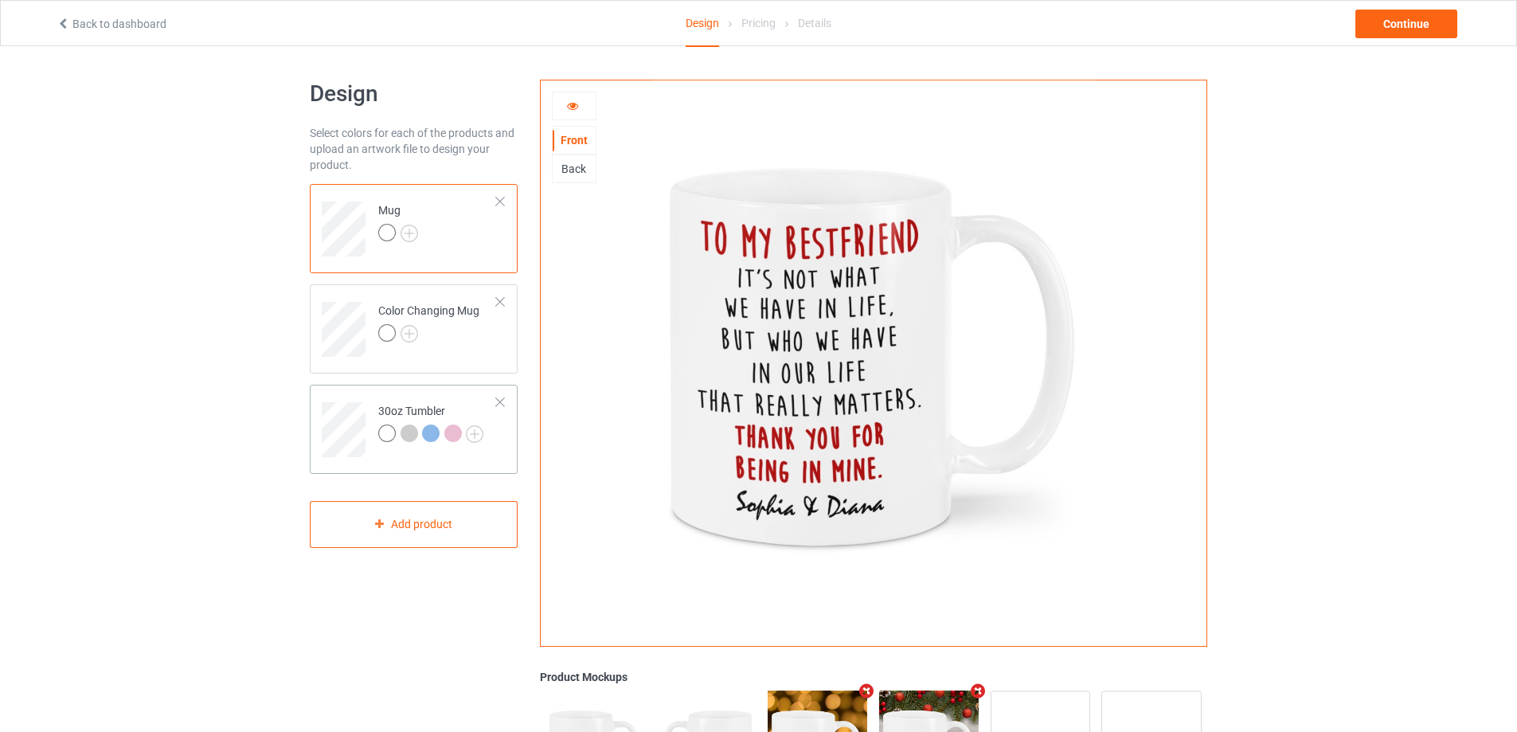
click at [435, 405] on div "30oz Tumbler" at bounding box center [430, 422] width 105 height 38
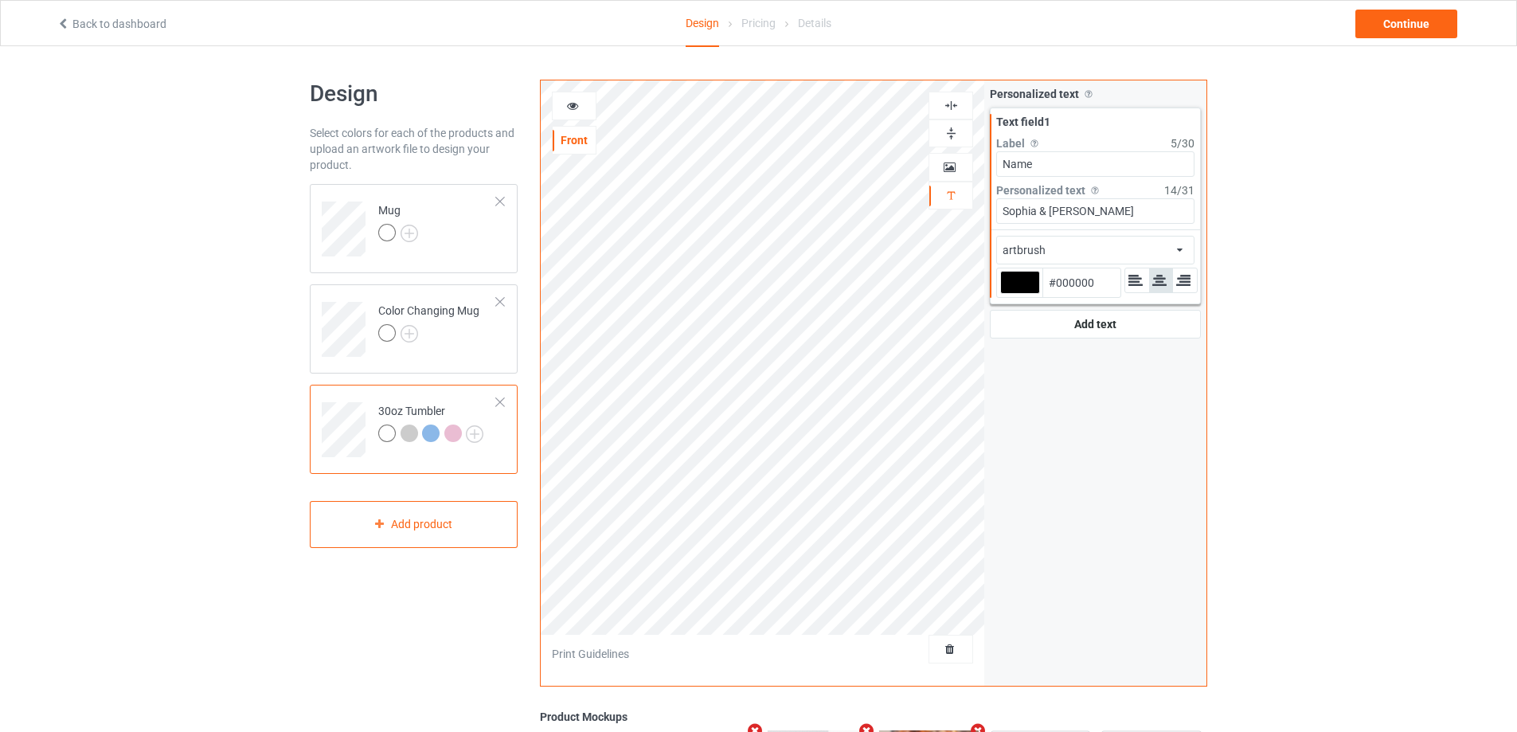
click at [580, 102] on div at bounding box center [573, 106] width 43 height 16
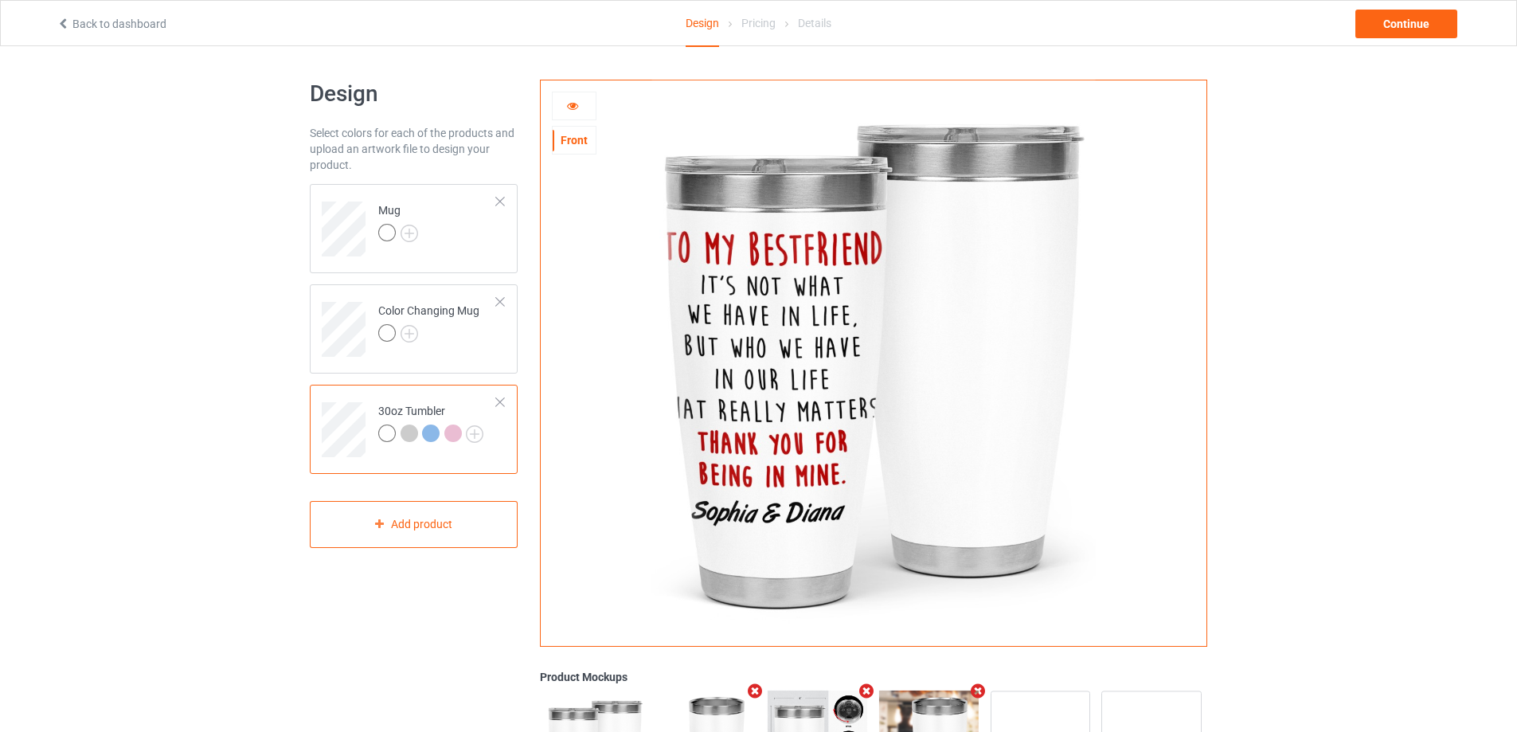
click at [572, 104] on icon at bounding box center [573, 103] width 14 height 11
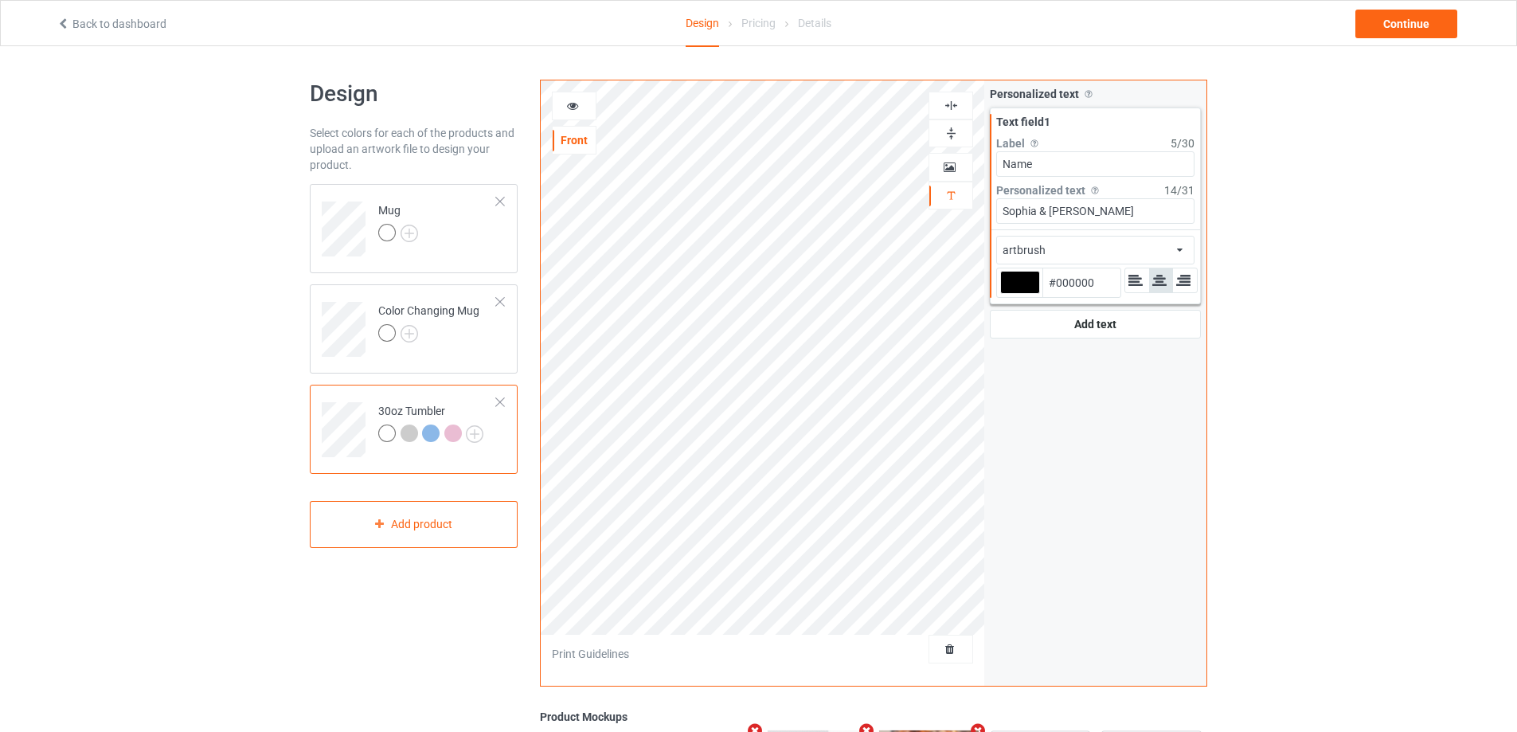
click at [571, 108] on icon at bounding box center [573, 103] width 14 height 11
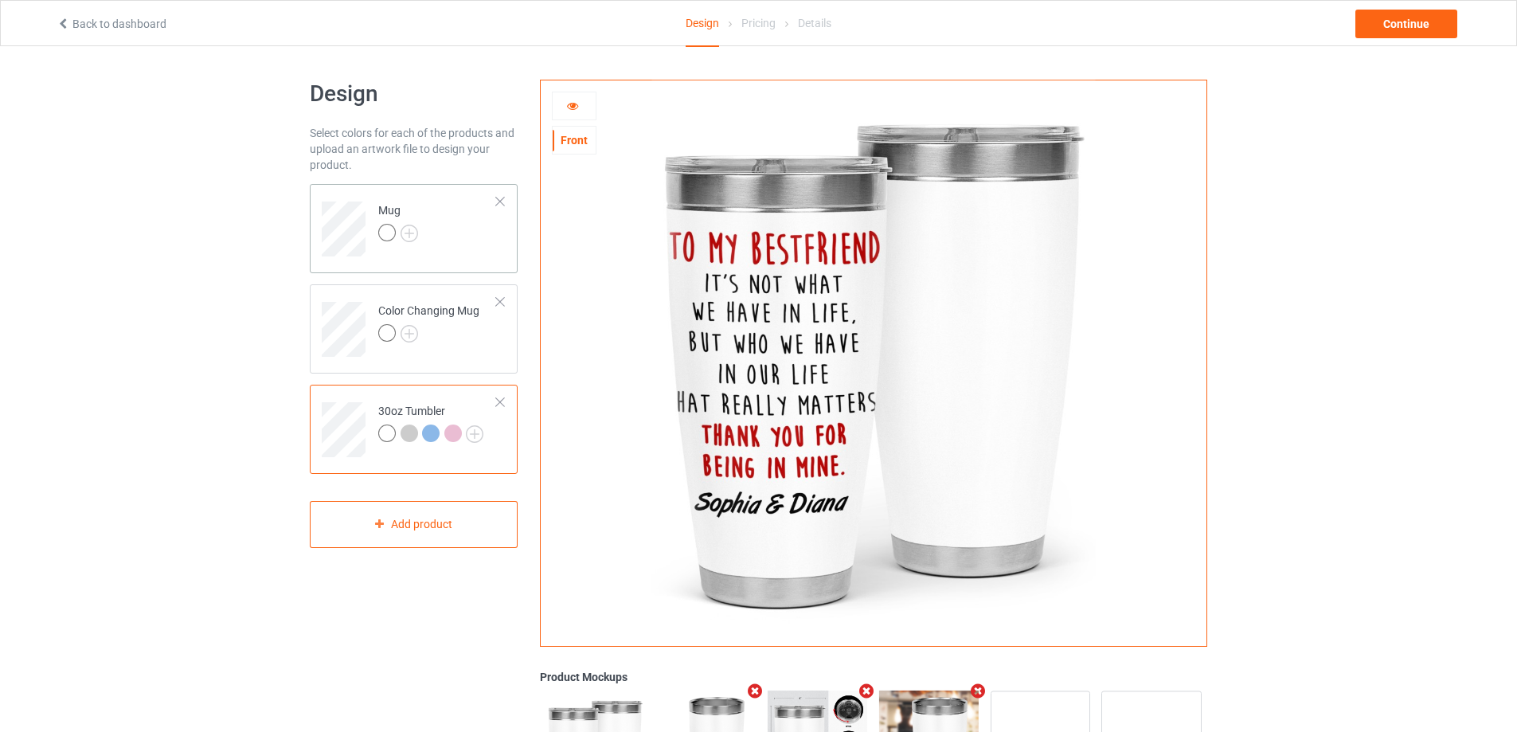
click at [486, 244] on td "Mug" at bounding box center [437, 223] width 136 height 66
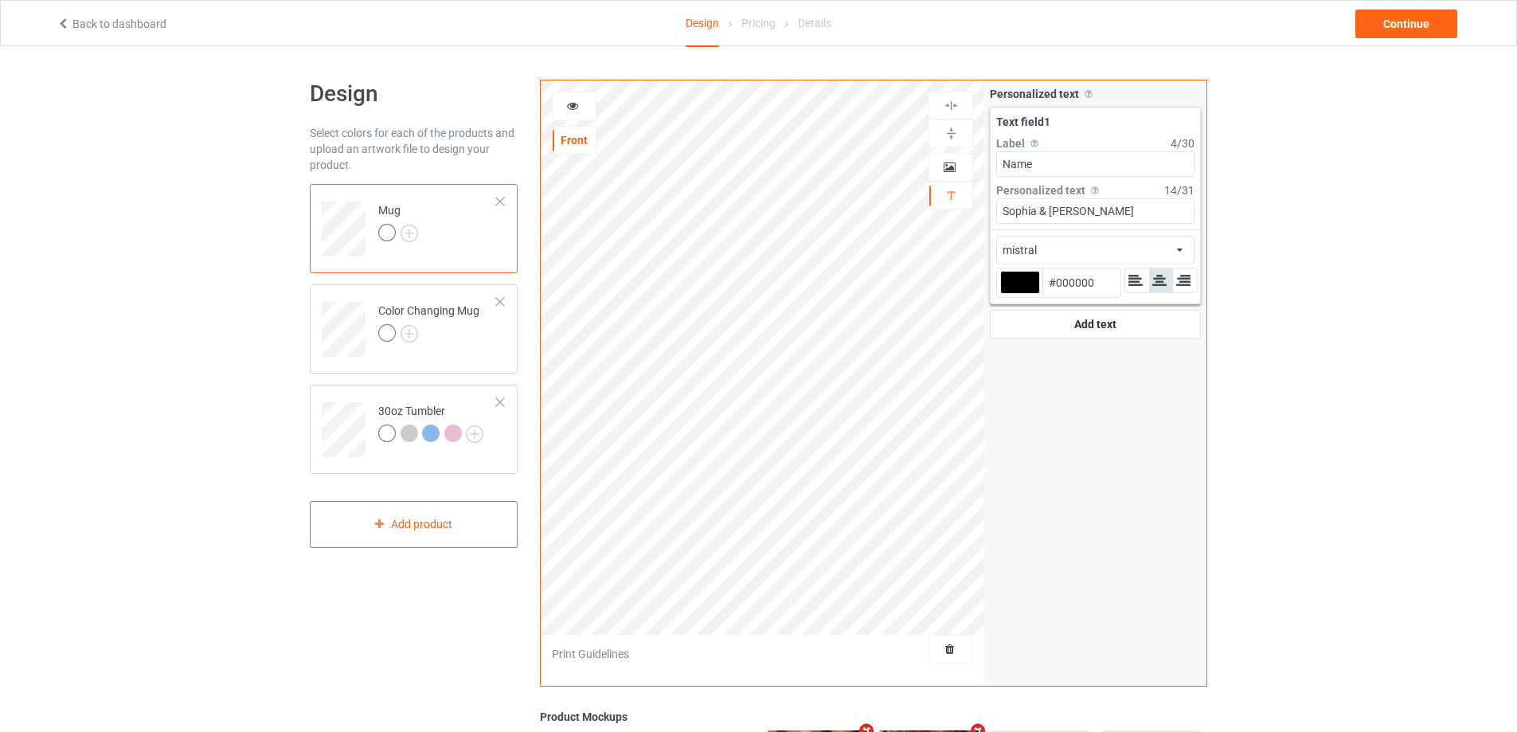
click at [576, 102] on icon at bounding box center [573, 103] width 14 height 11
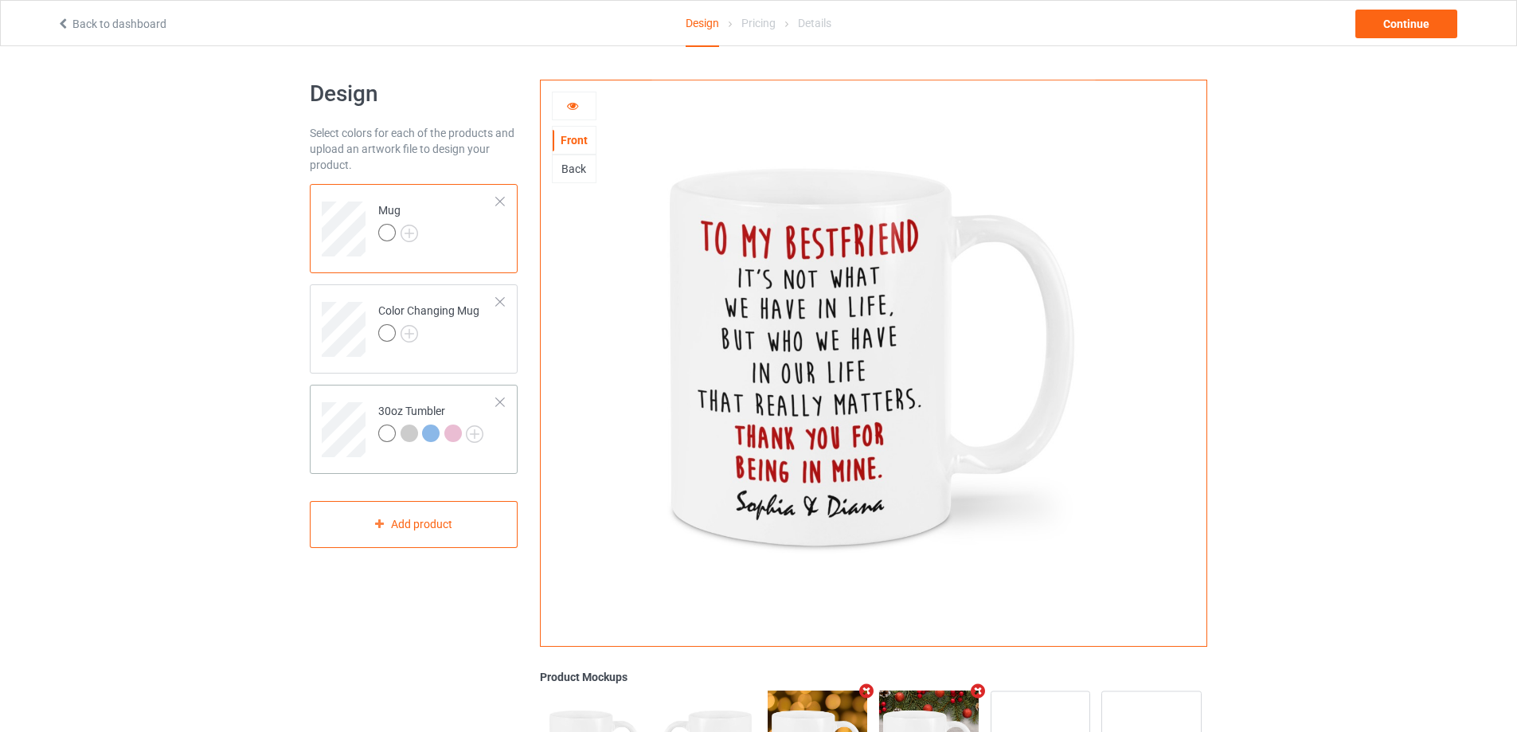
click at [342, 400] on td at bounding box center [346, 424] width 48 height 66
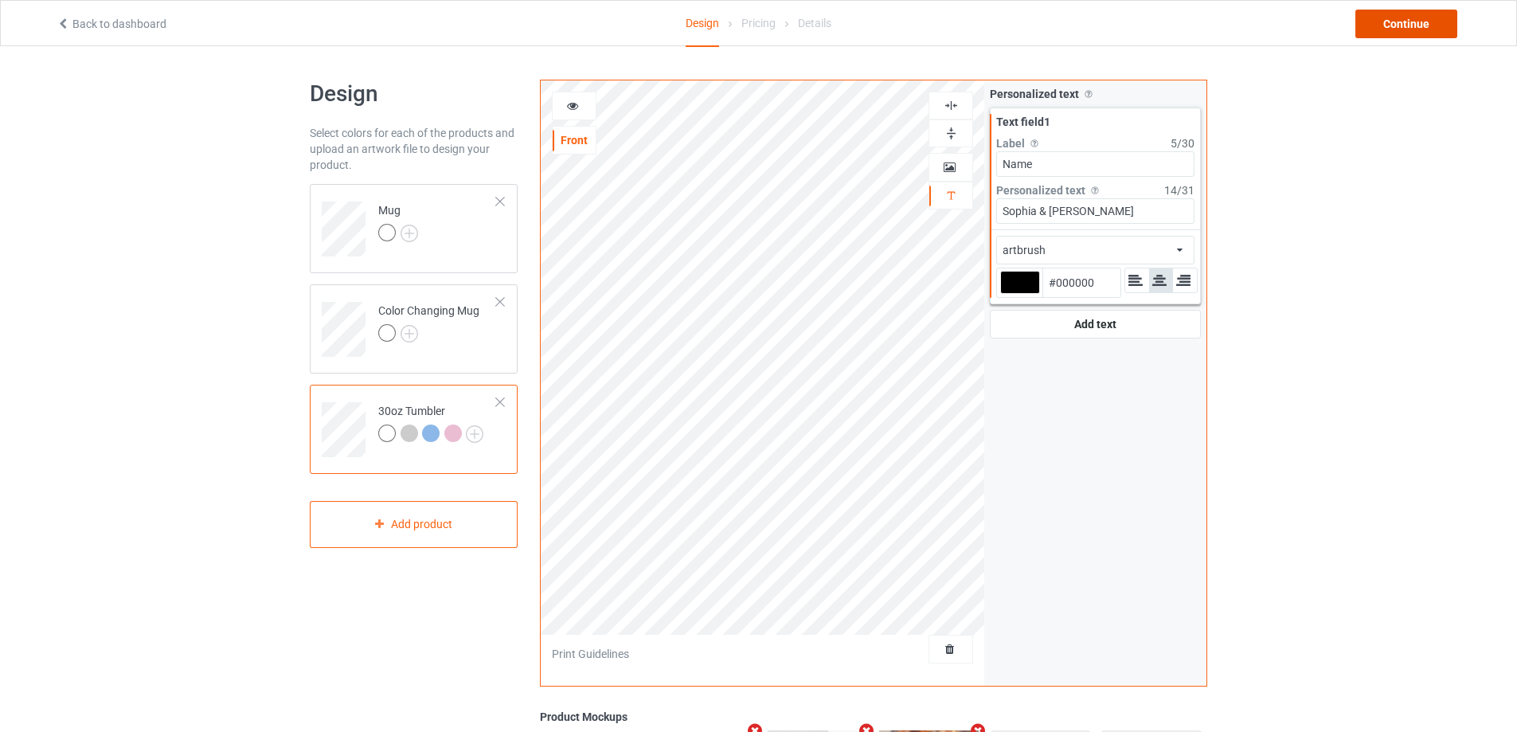
click at [1398, 18] on div "Continue" at bounding box center [1406, 24] width 102 height 29
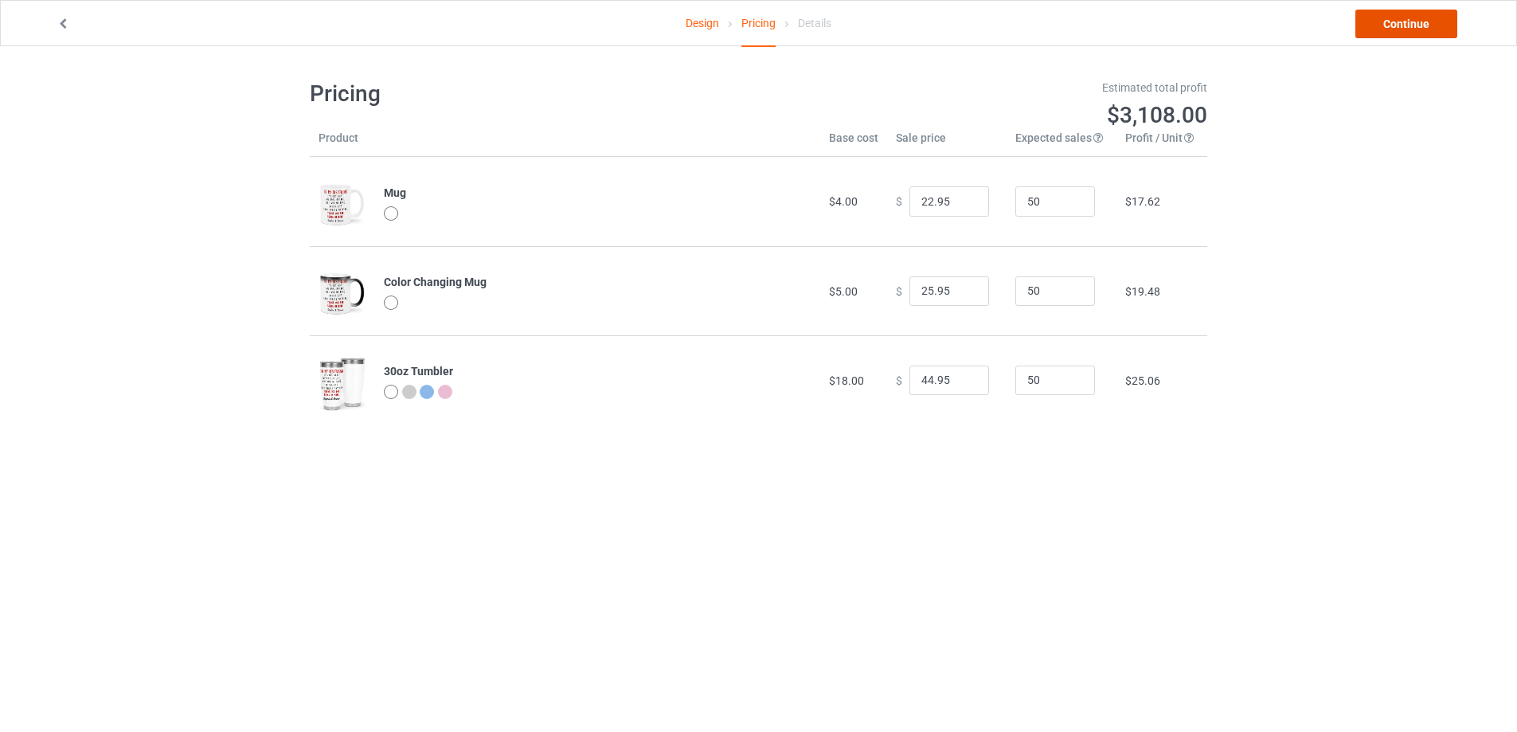
click at [1378, 37] on link "Continue" at bounding box center [1406, 24] width 102 height 29
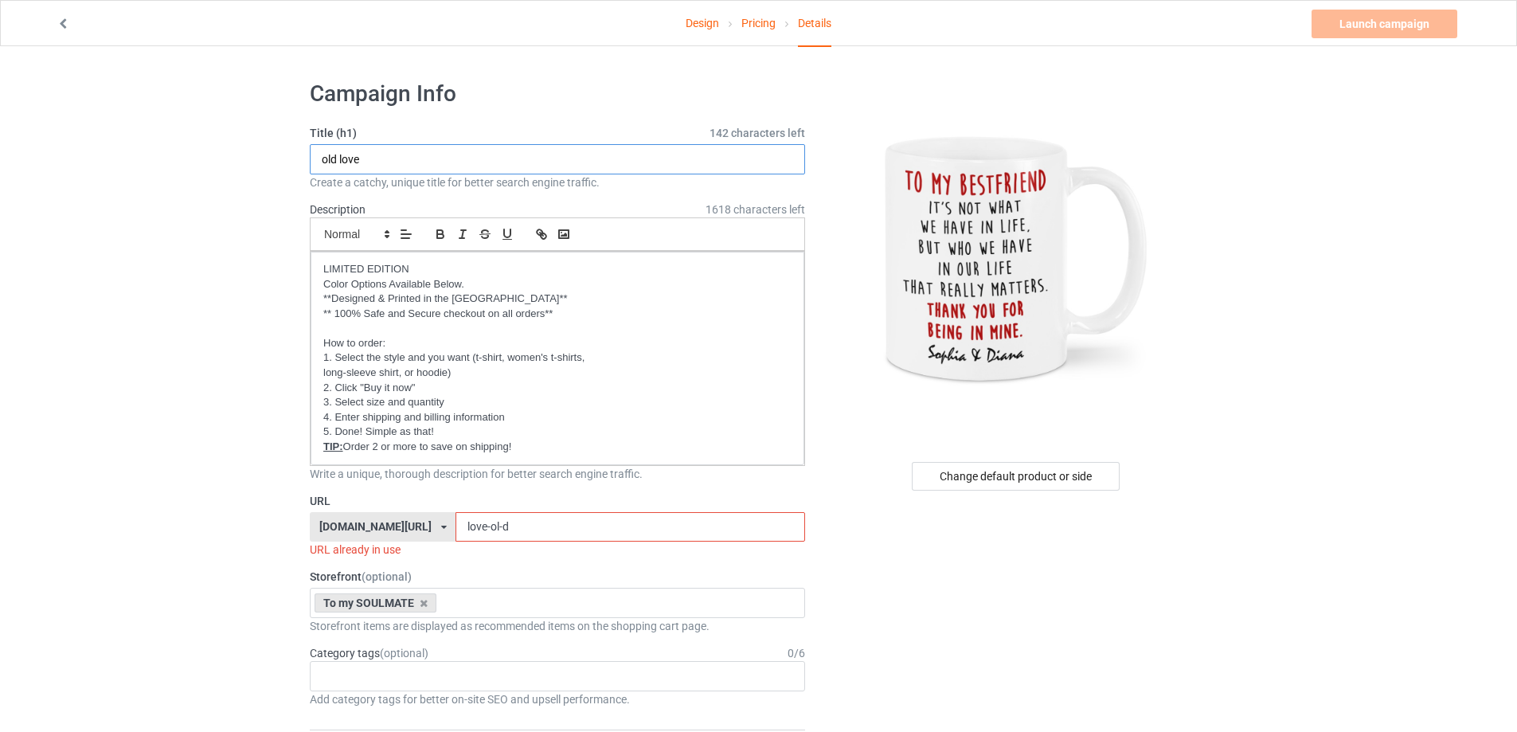
drag, startPoint x: 415, startPoint y: 163, endPoint x: 236, endPoint y: 144, distance: 179.3
click at [381, 168] on input "To my BestFriend" at bounding box center [557, 159] width 495 height 30
type input "To my Bestfriend"
drag, startPoint x: 512, startPoint y: 526, endPoint x: 382, endPoint y: 526, distance: 129.8
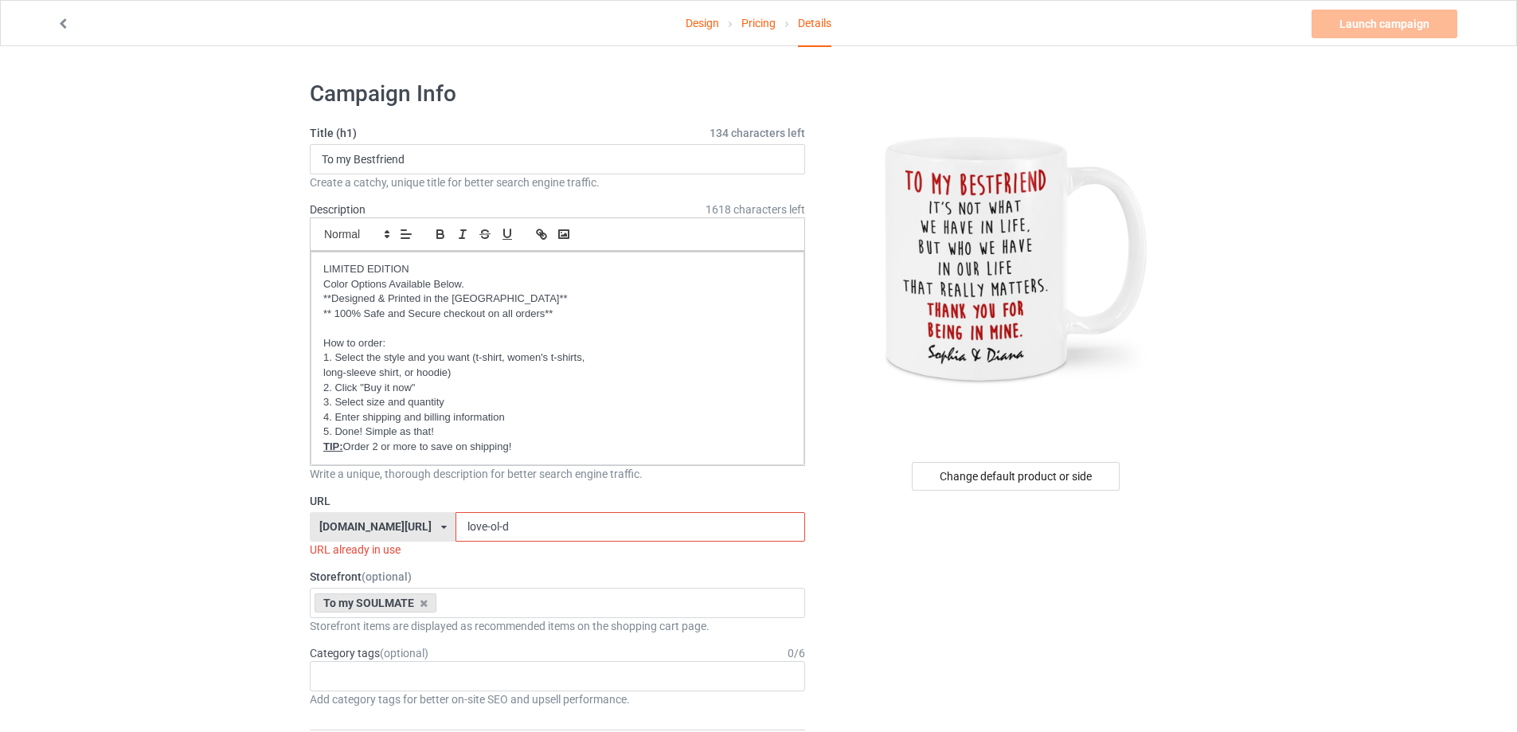
click at [382, 526] on div "[DOMAIN_NAME][URL] [DOMAIN_NAME][URL] [DOMAIN_NAME][URL] [DOMAIN_NAME][URL] [DO…" at bounding box center [557, 527] width 495 height 30
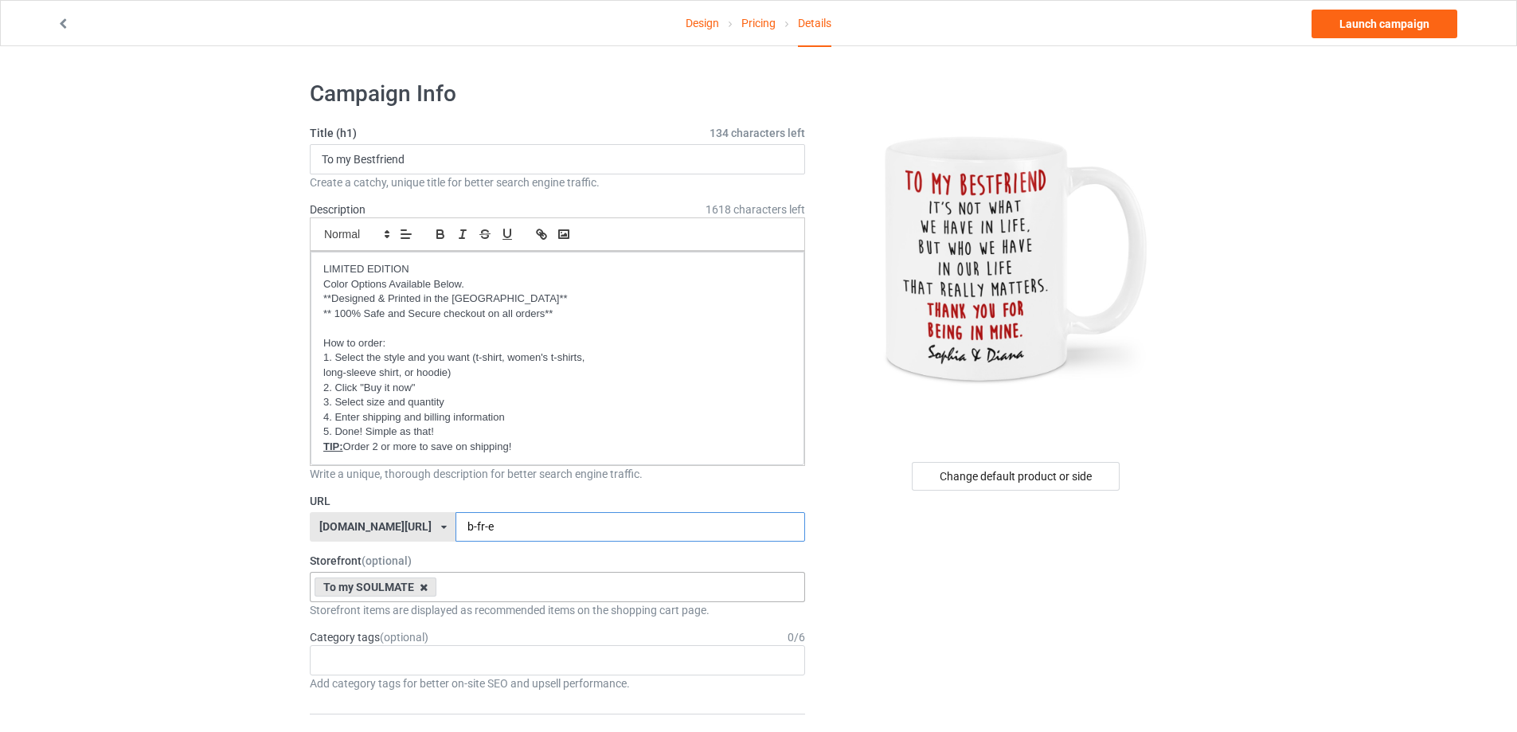
type input "b-fr-e"
click at [423, 584] on icon at bounding box center [424, 587] width 8 height 10
click at [1017, 467] on div "Change default product or side" at bounding box center [1016, 476] width 208 height 29
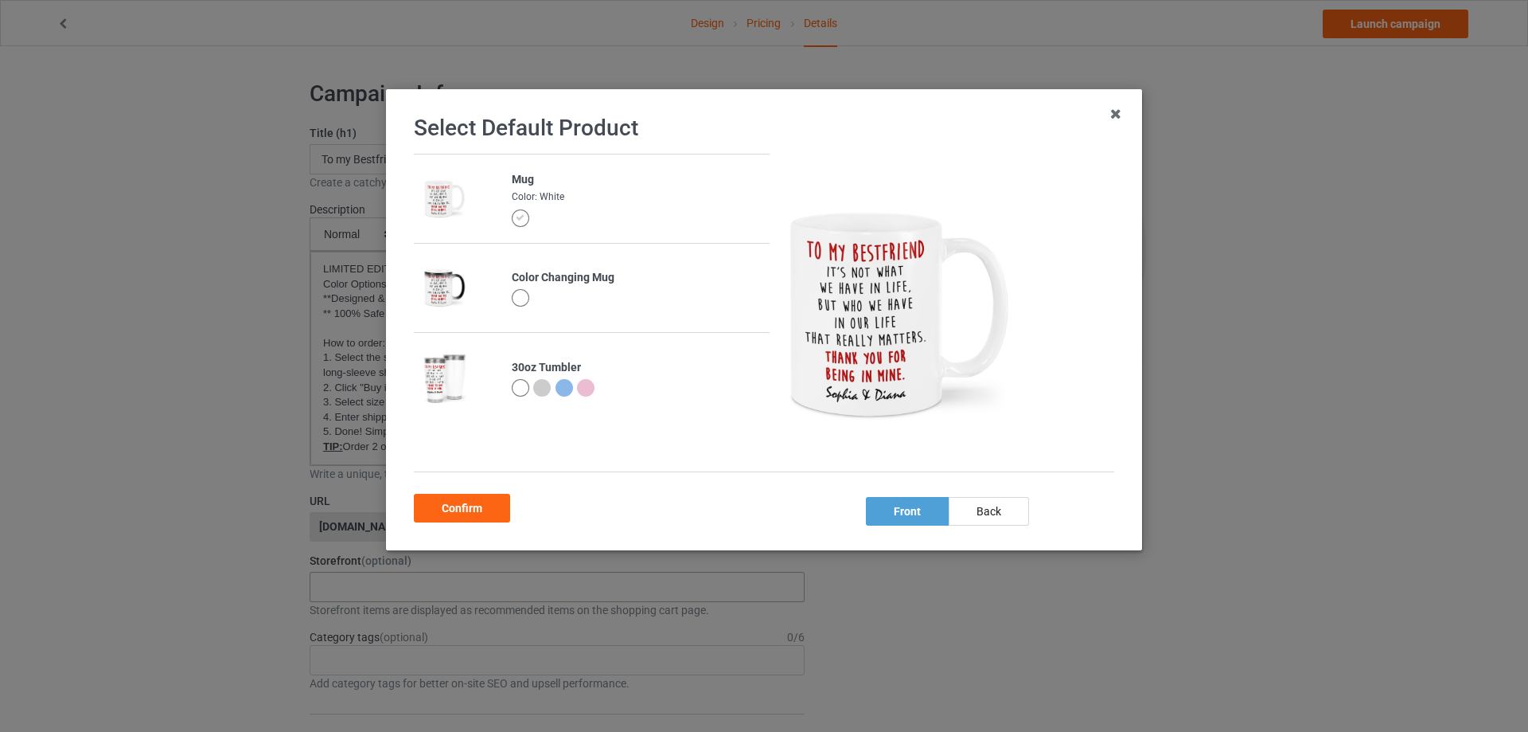
click at [517, 305] on div at bounding box center [521, 298] width 18 height 18
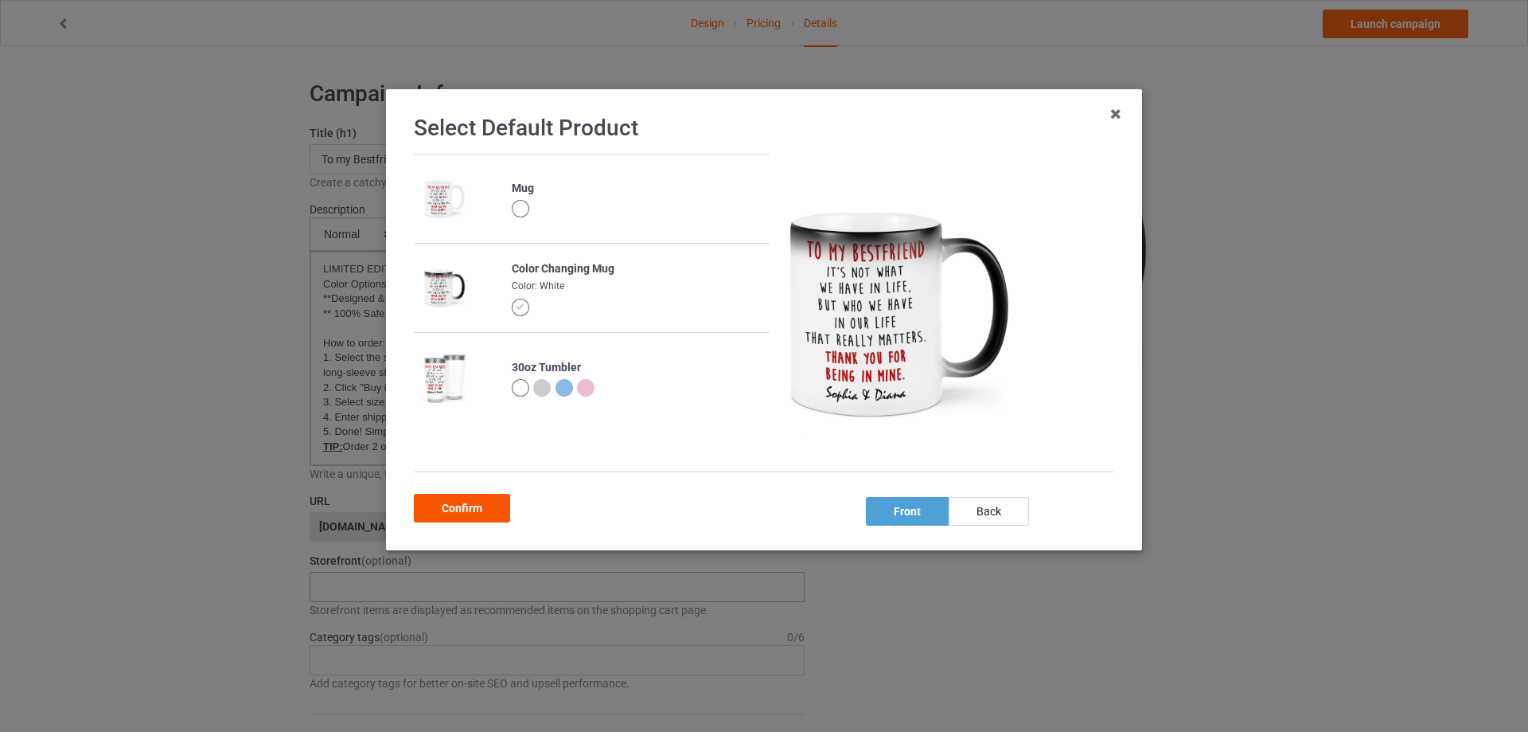
click at [475, 511] on div "Confirm" at bounding box center [462, 508] width 96 height 29
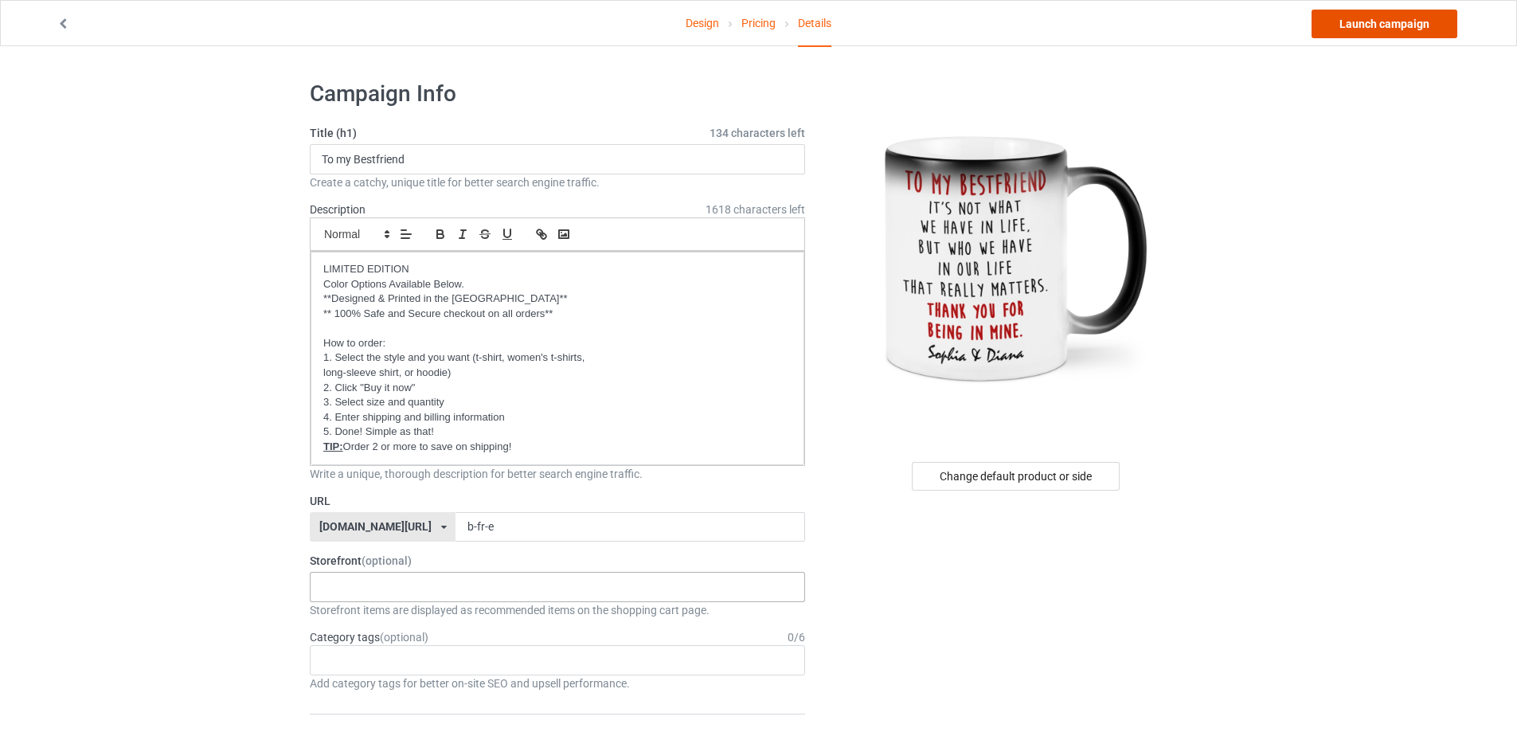
click at [1388, 22] on link "Launch campaign" at bounding box center [1384, 24] width 146 height 29
